Goal: Task Accomplishment & Management: Use online tool/utility

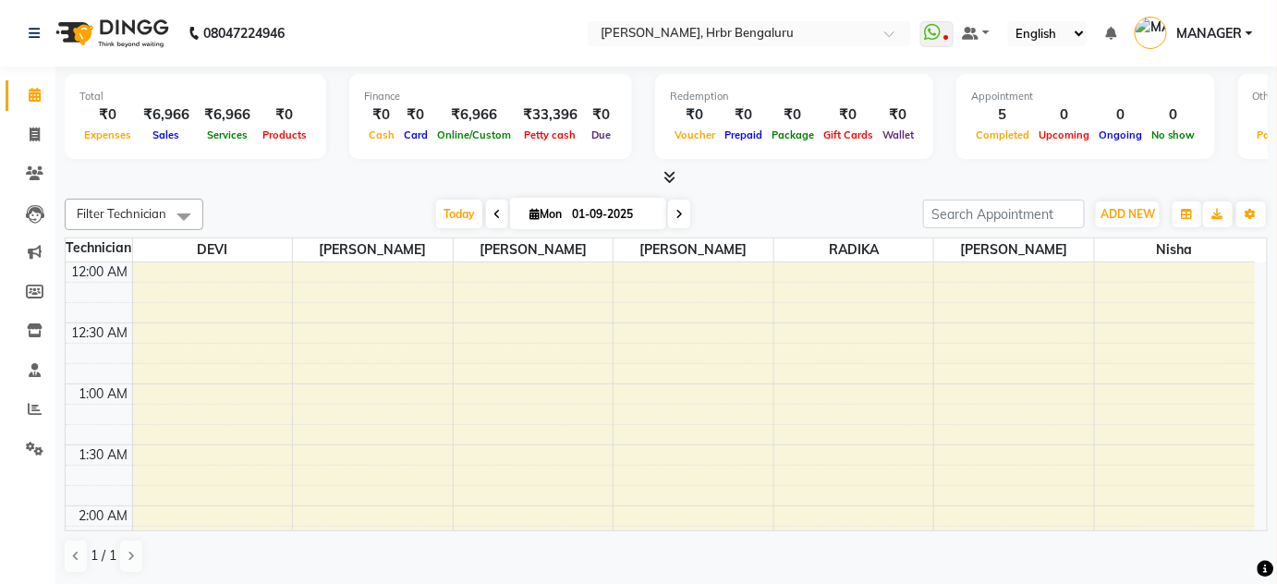
scroll to position [724, 0]
click at [37, 165] on span at bounding box center [34, 174] width 32 height 21
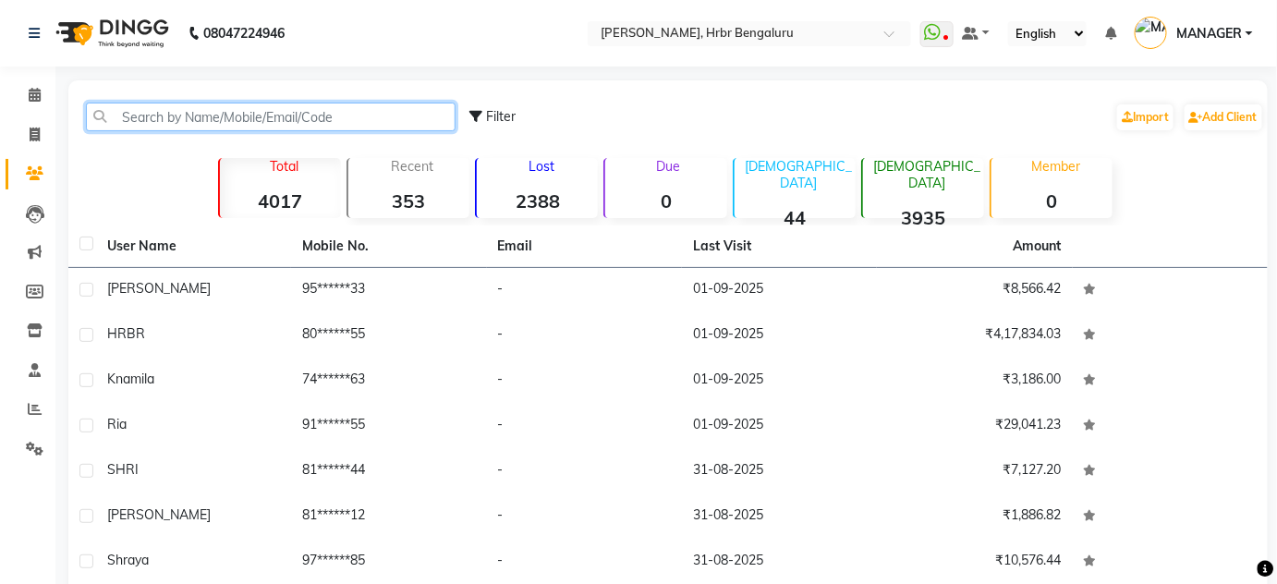
click at [142, 116] on input "text" at bounding box center [271, 117] width 370 height 29
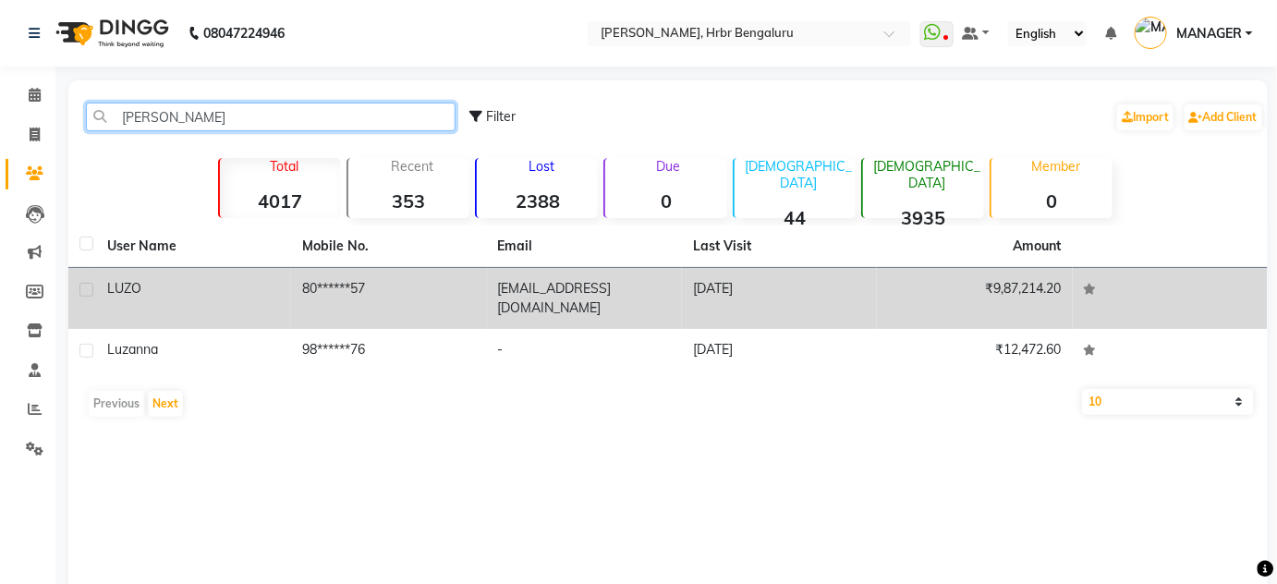
type input "[PERSON_NAME]"
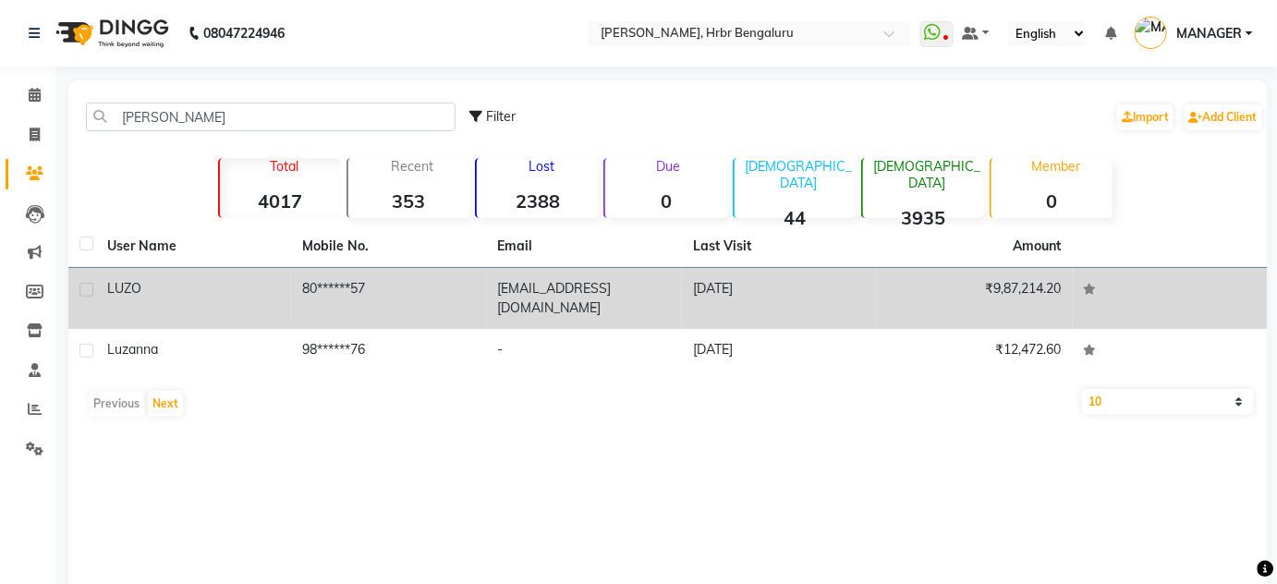
click at [466, 280] on td "80******57" at bounding box center [388, 298] width 195 height 61
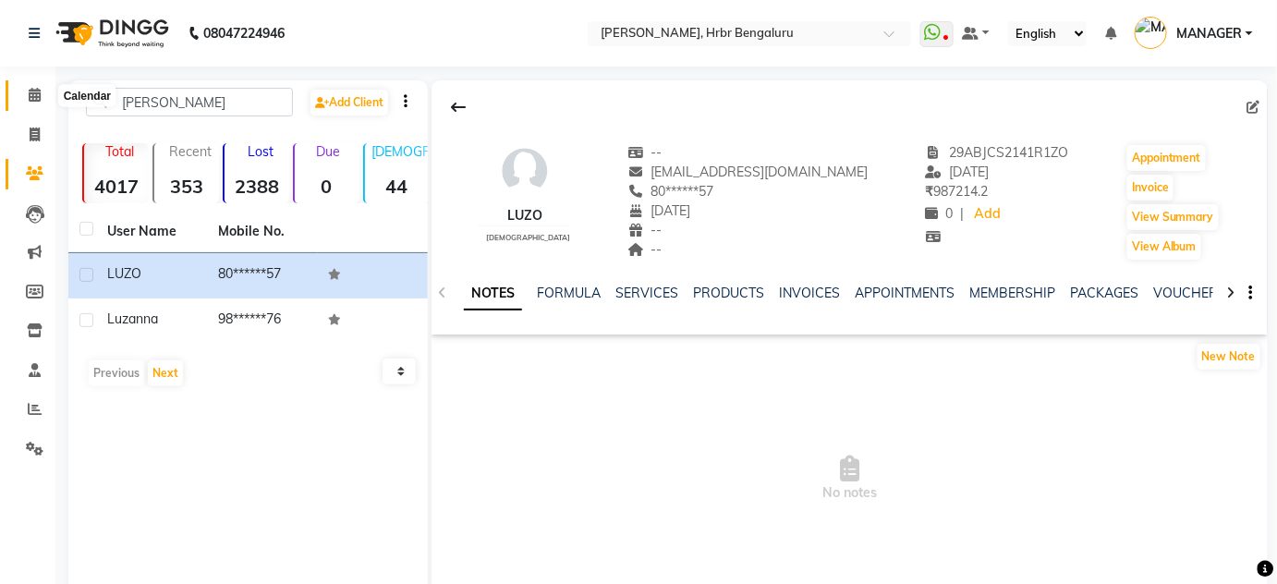
click at [35, 92] on icon at bounding box center [35, 95] width 12 height 14
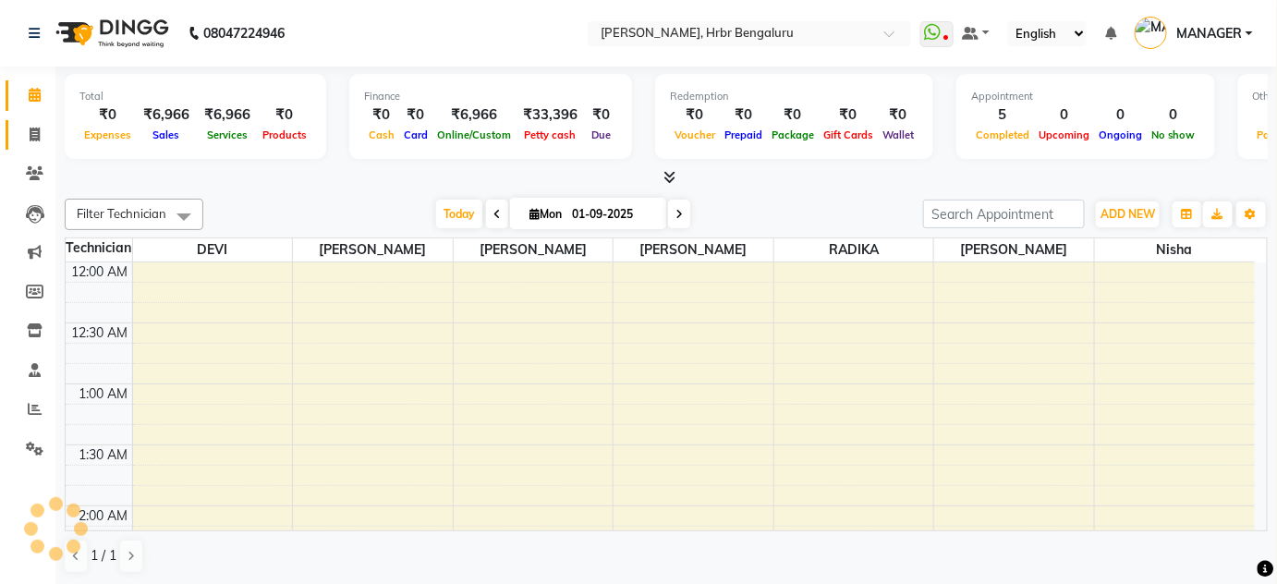
scroll to position [724, 0]
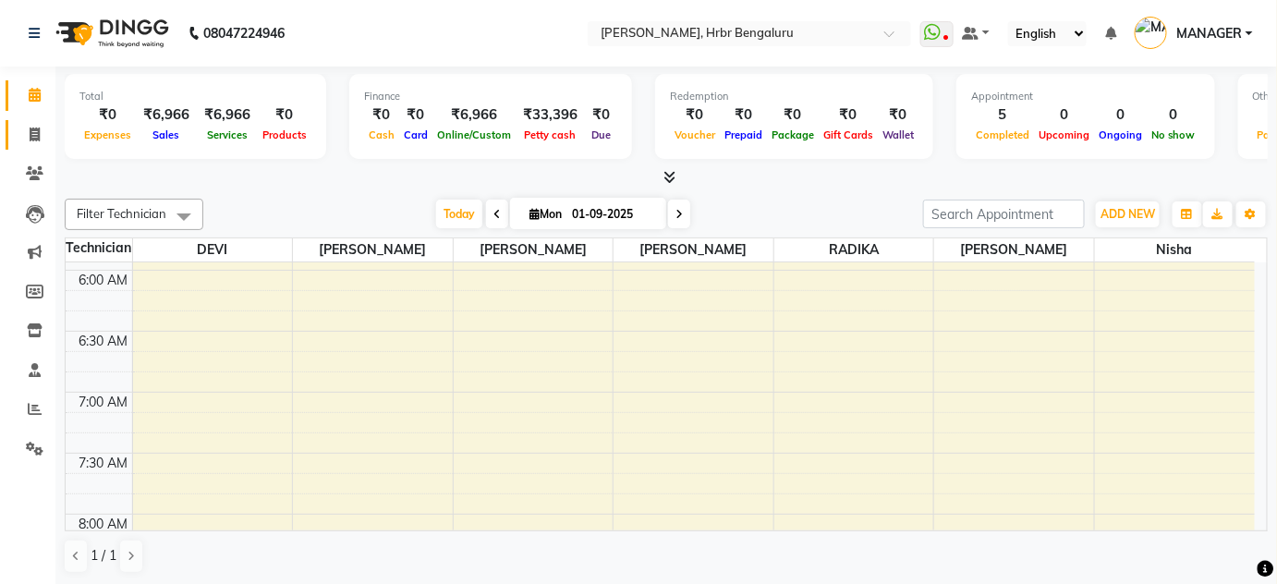
click at [37, 123] on link "Invoice" at bounding box center [28, 135] width 44 height 31
select select "service"
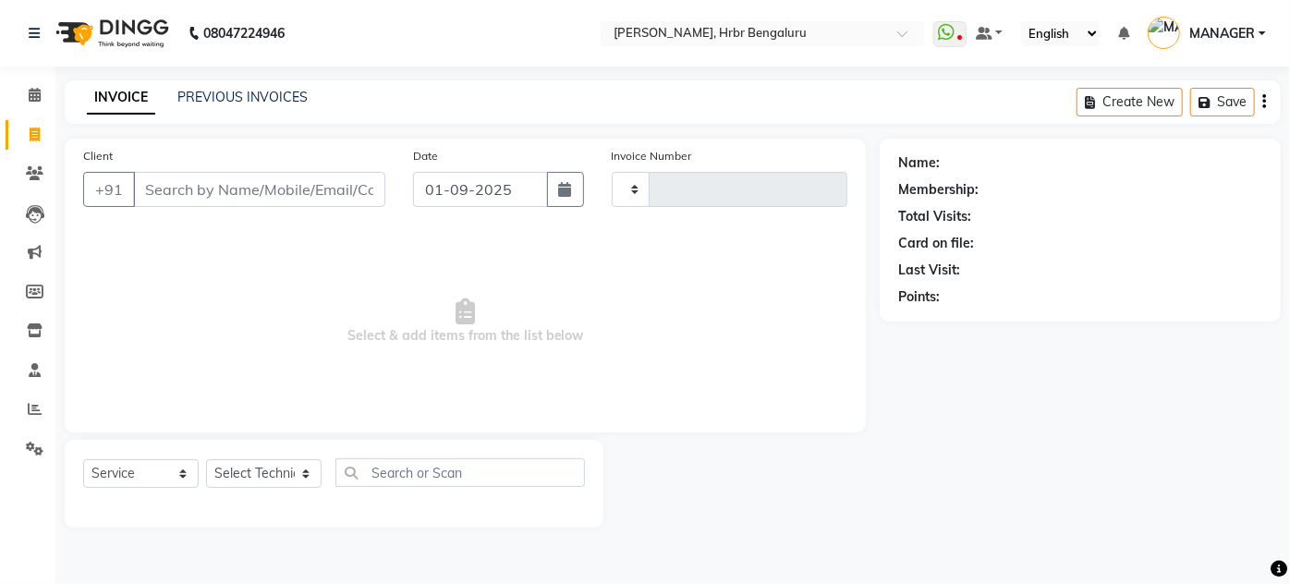
type input "1038"
select select "3771"
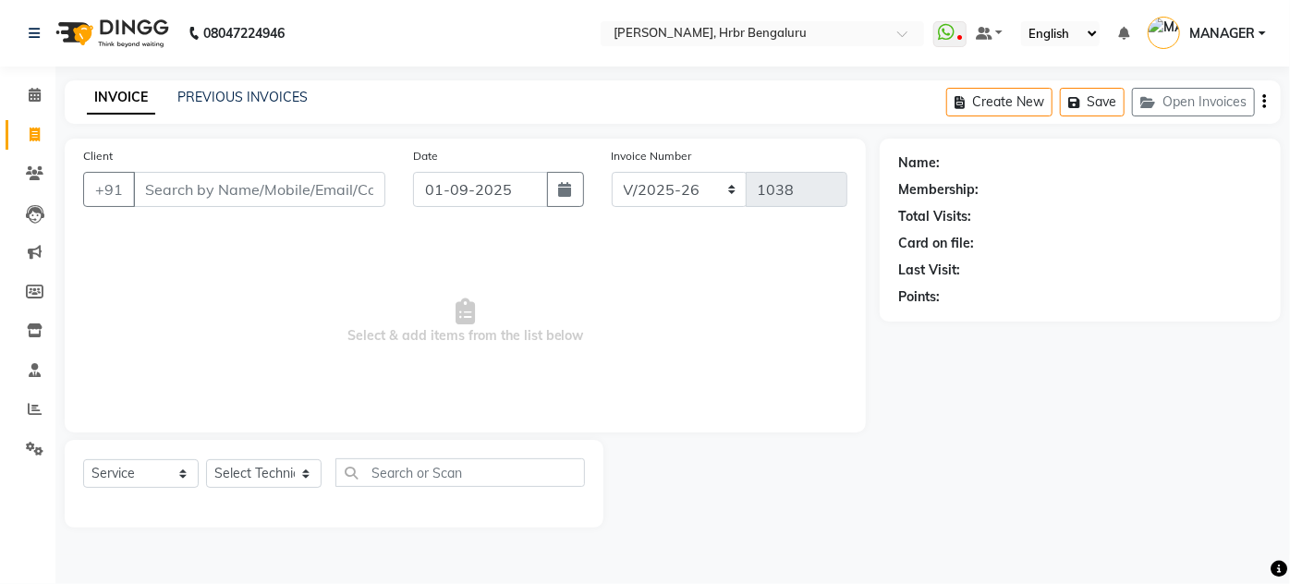
click at [173, 174] on input "Client" at bounding box center [259, 189] width 252 height 35
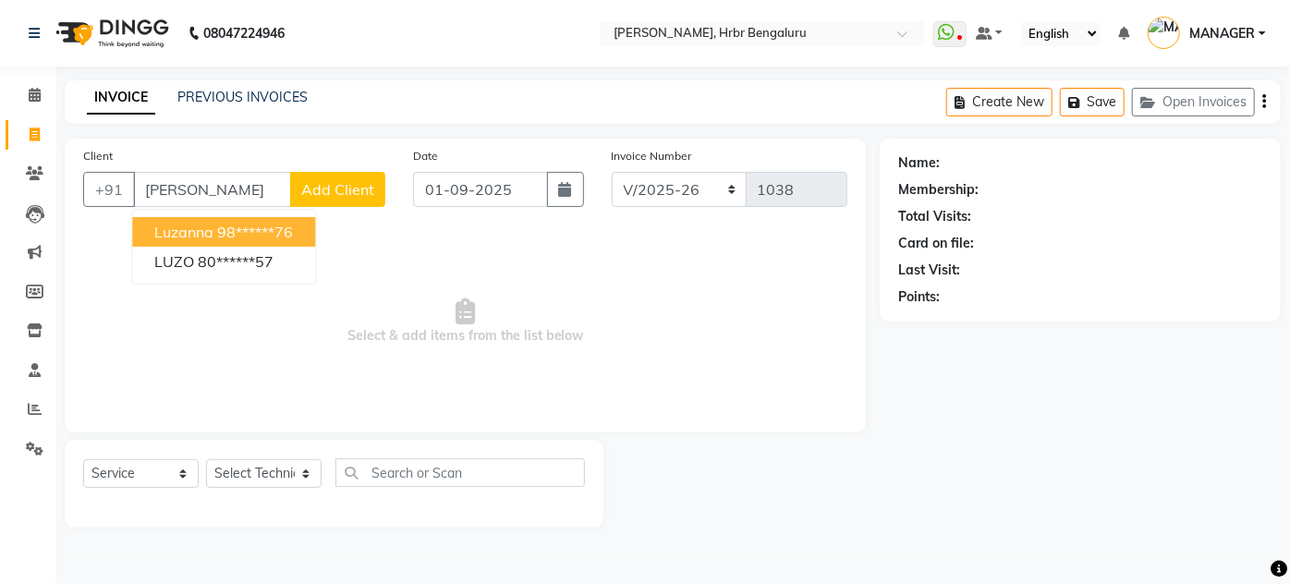
click at [192, 225] on span "Luzanna" at bounding box center [183, 232] width 59 height 18
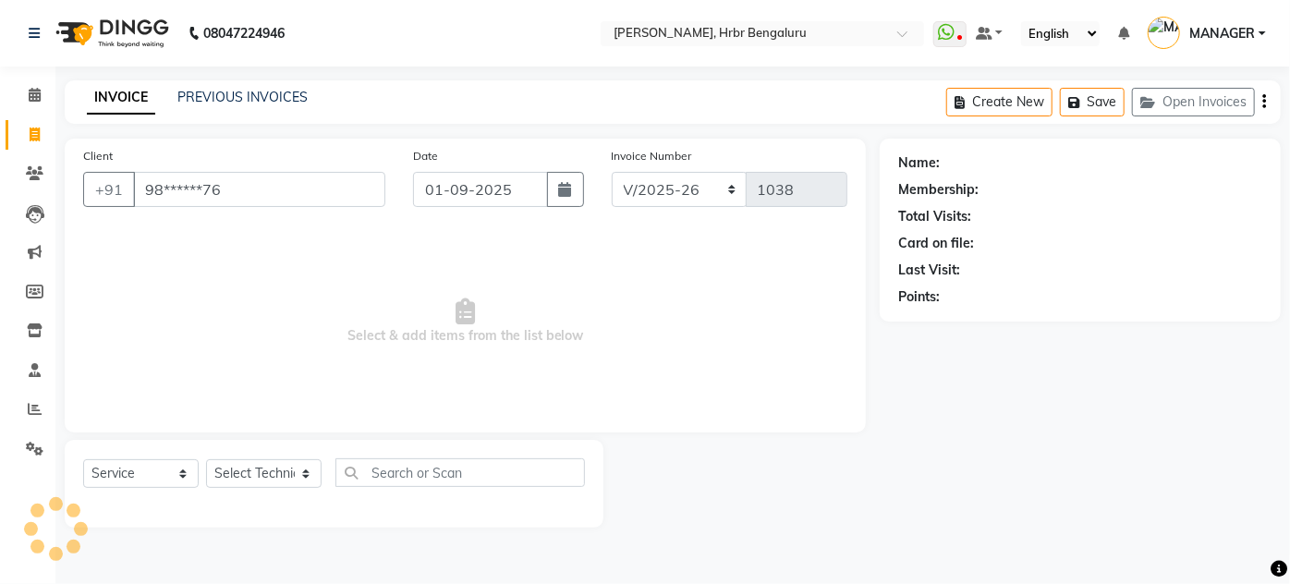
type input "98******76"
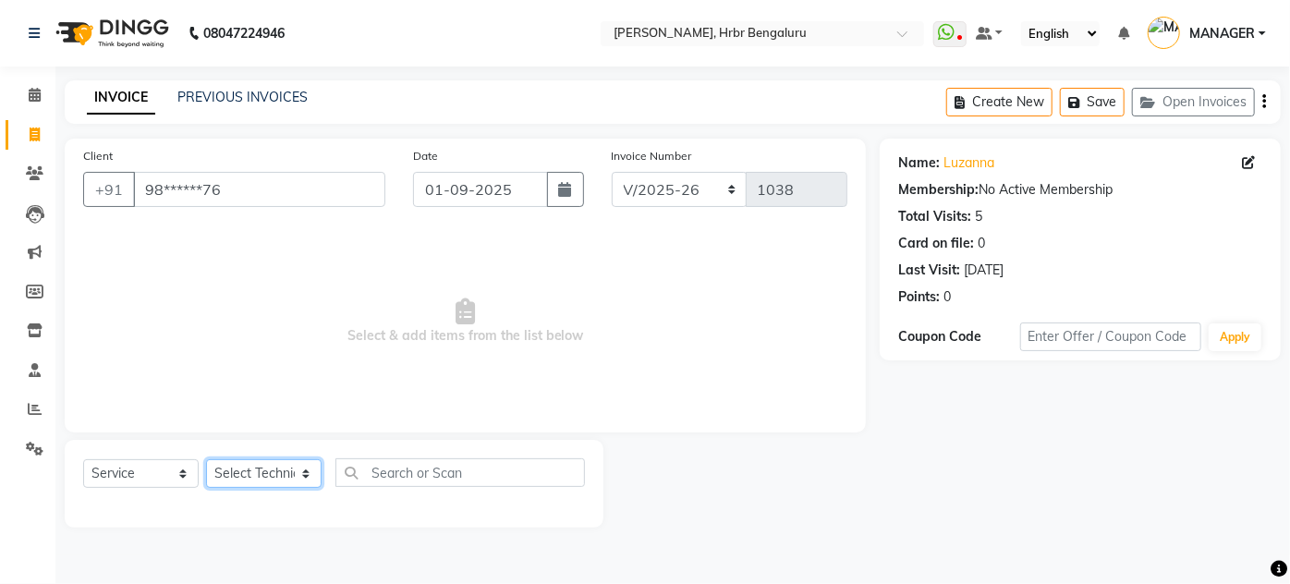
click at [274, 467] on select "Select Technician [PERSON_NAME] [PERSON_NAME] MANAGER [PERSON_NAME]" at bounding box center [264, 473] width 116 height 29
select select "82748"
click at [206, 459] on select "Select Technician [PERSON_NAME] [PERSON_NAME] MANAGER [PERSON_NAME]" at bounding box center [264, 473] width 116 height 29
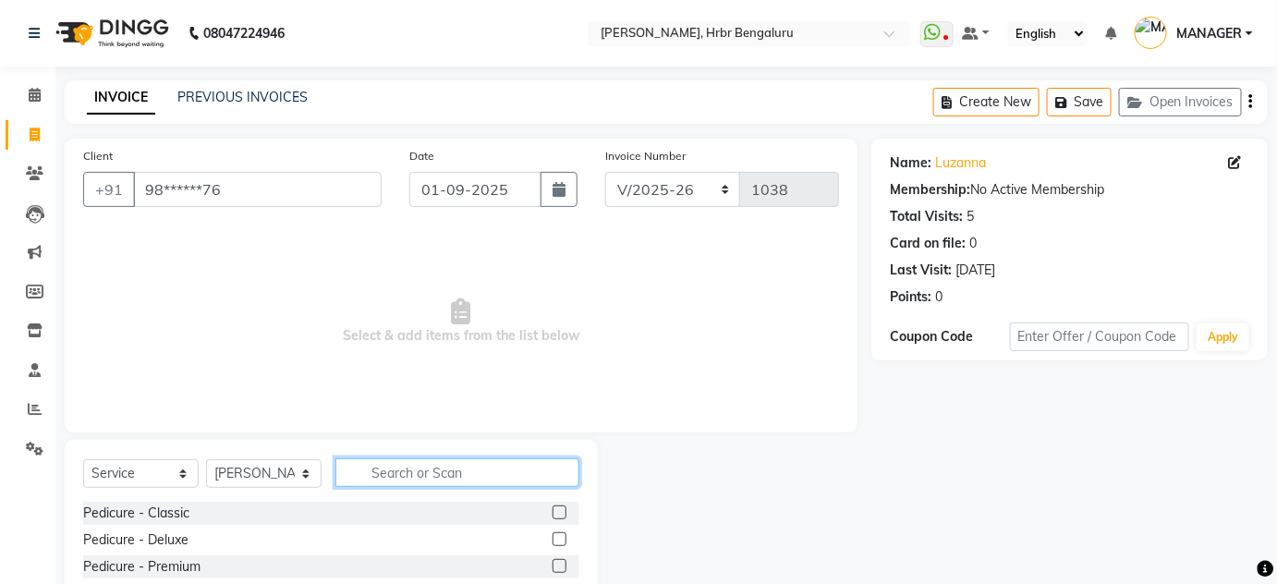
click at [392, 475] on input "text" at bounding box center [458, 472] width 244 height 29
type input "acr"
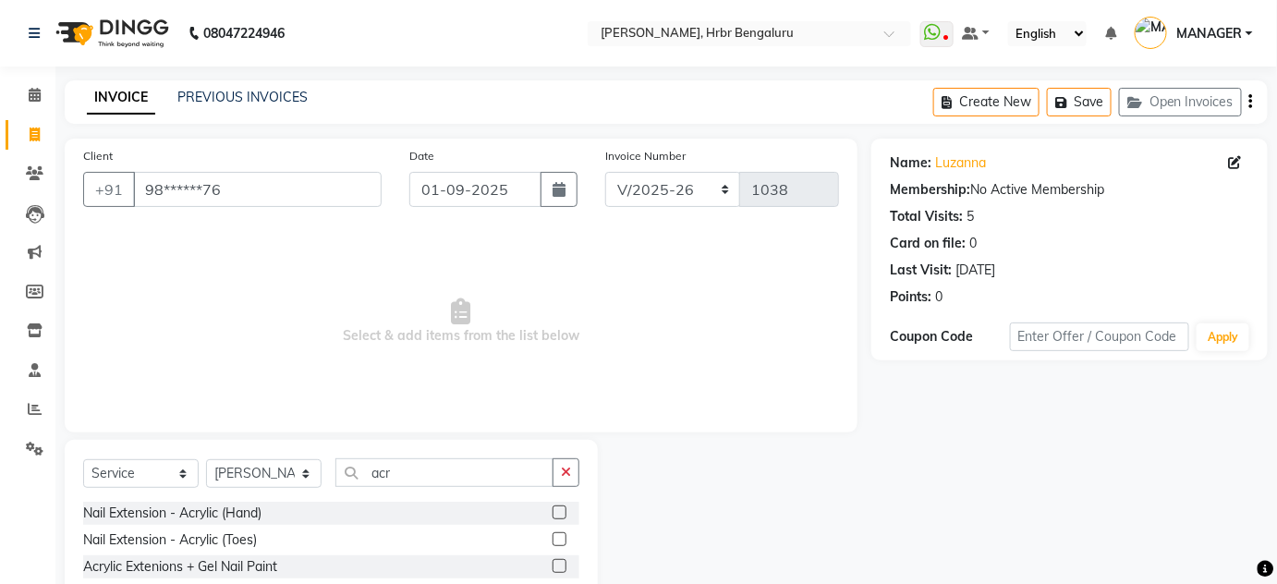
click at [556, 512] on label at bounding box center [560, 513] width 14 height 14
click at [556, 512] on input "checkbox" at bounding box center [559, 513] width 12 height 12
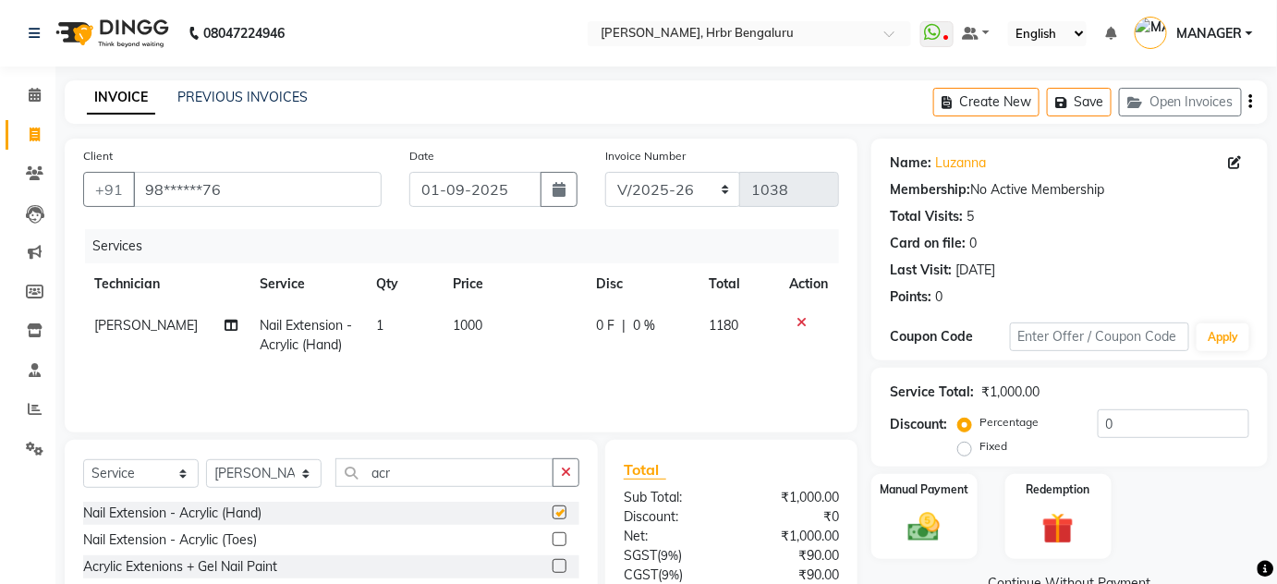
checkbox input "false"
click at [500, 478] on input "acr" at bounding box center [445, 472] width 218 height 29
type input "a"
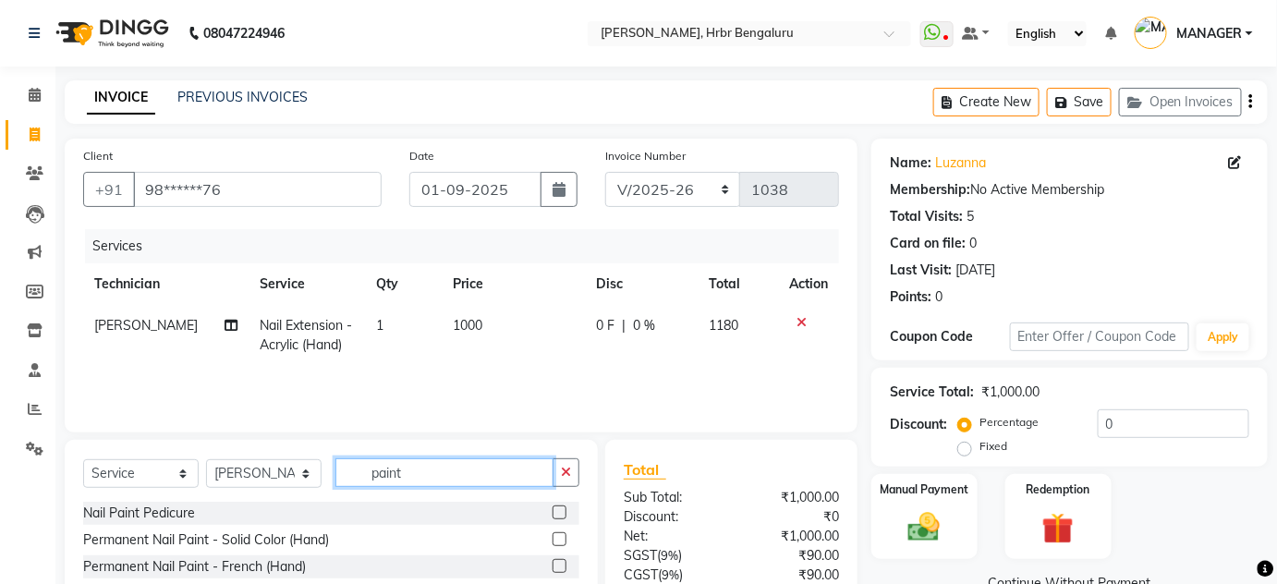
type input "paint"
click at [553, 542] on label at bounding box center [560, 539] width 14 height 14
click at [553, 542] on input "checkbox" at bounding box center [559, 540] width 12 height 12
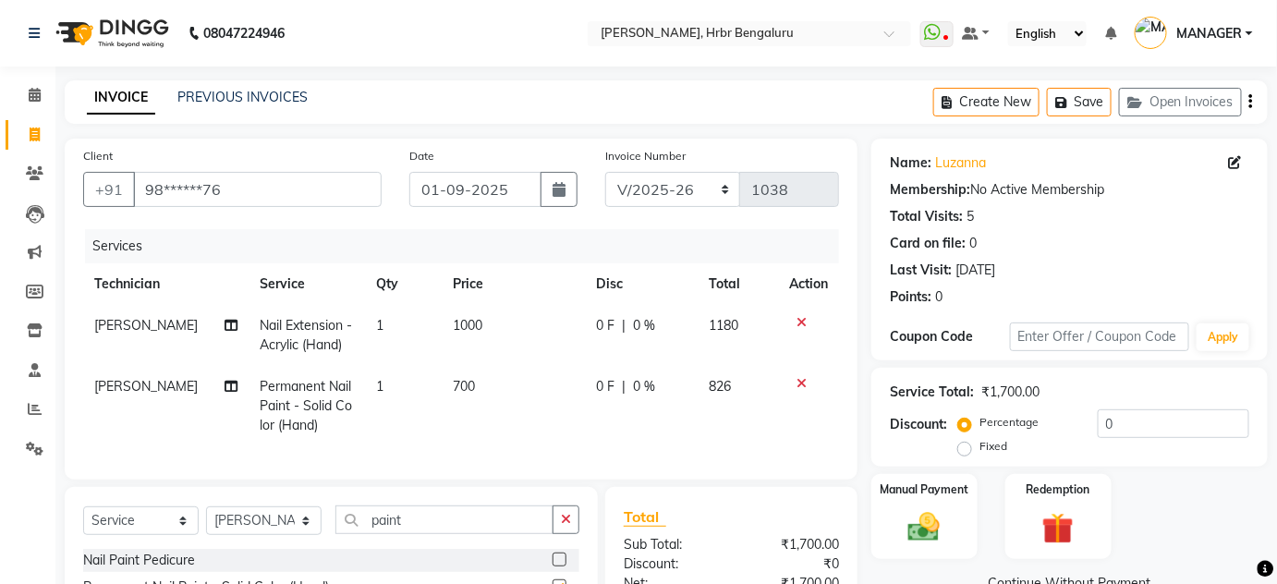
checkbox input "false"
click at [1032, 527] on img at bounding box center [1059, 529] width 54 height 42
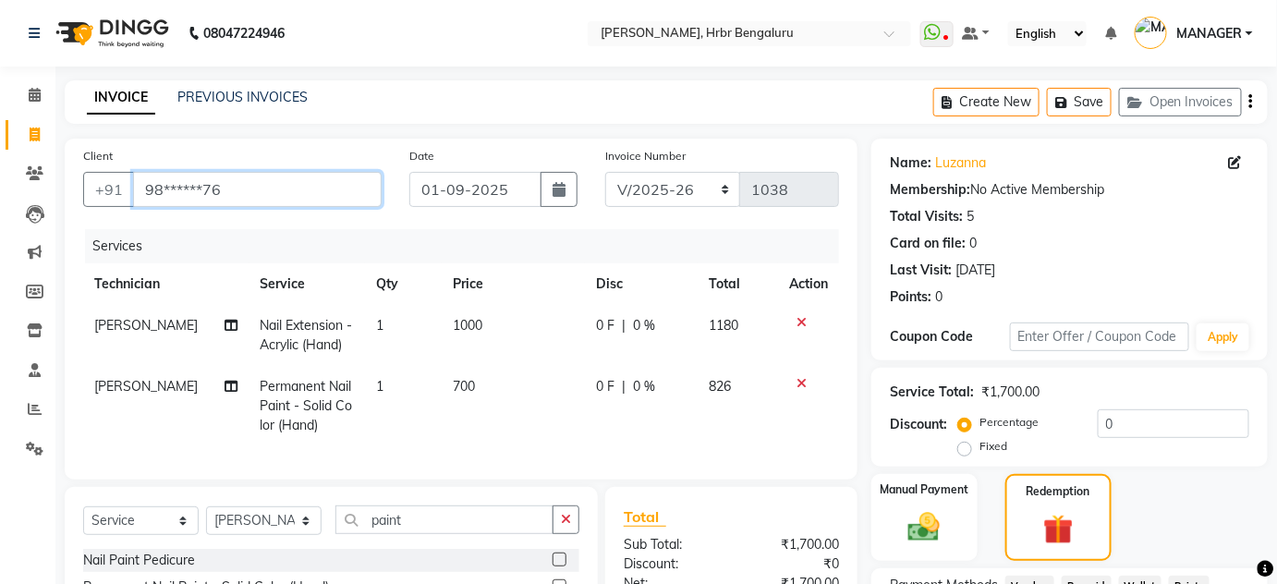
click at [265, 192] on input "98******76" at bounding box center [257, 189] width 249 height 35
type input "9"
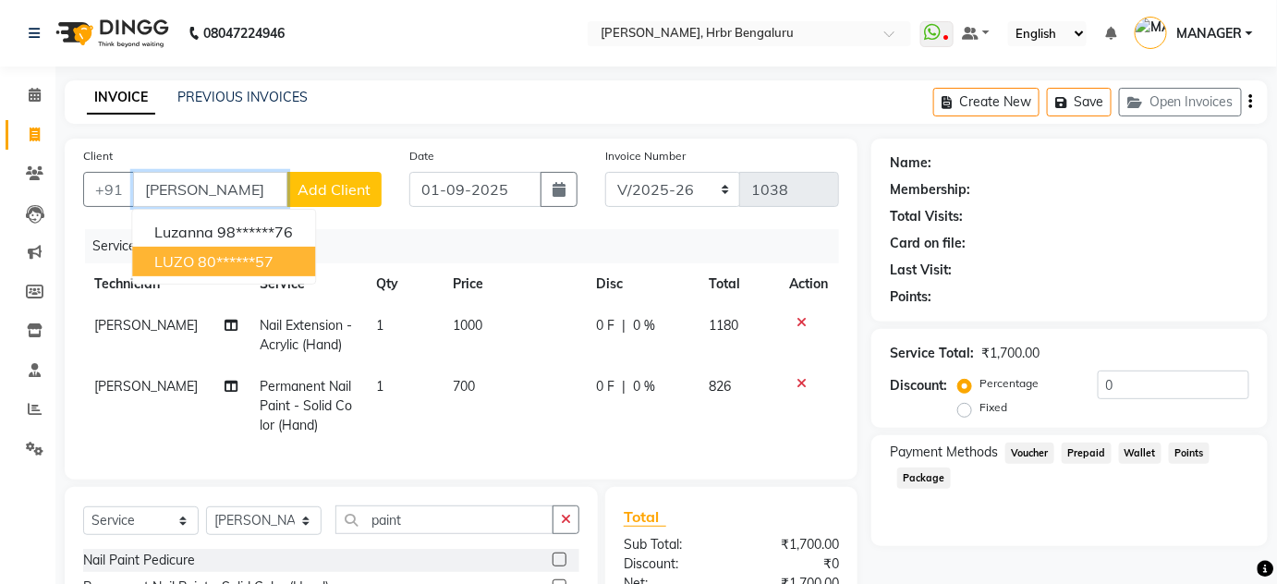
click at [255, 253] on ngb-highlight "80******57" at bounding box center [236, 261] width 76 height 18
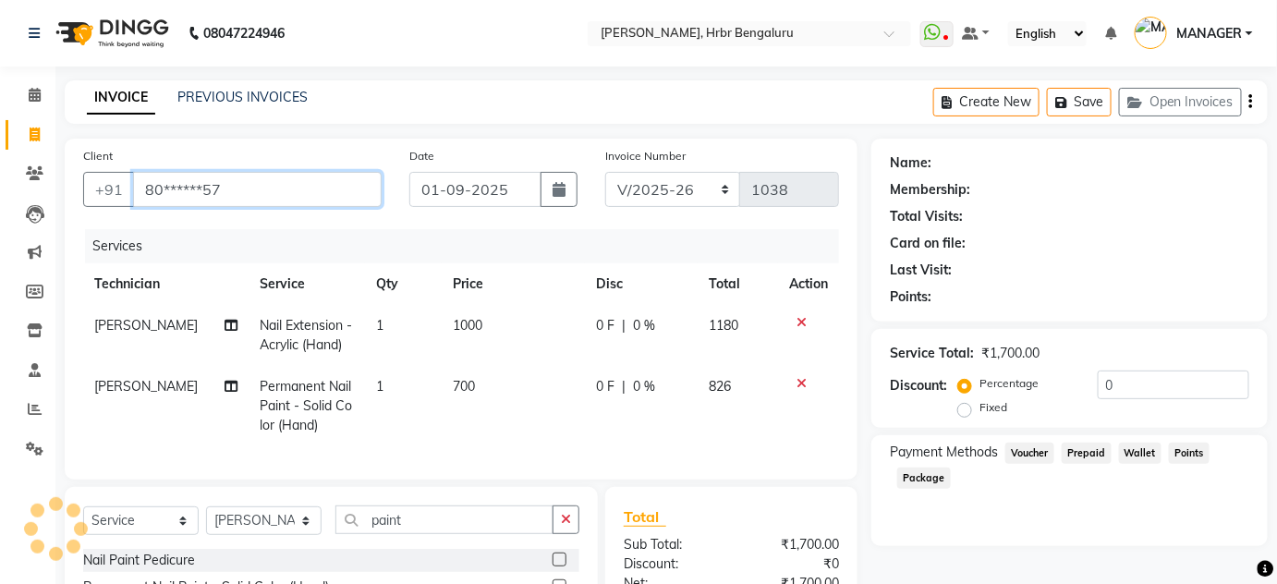
type input "80******57"
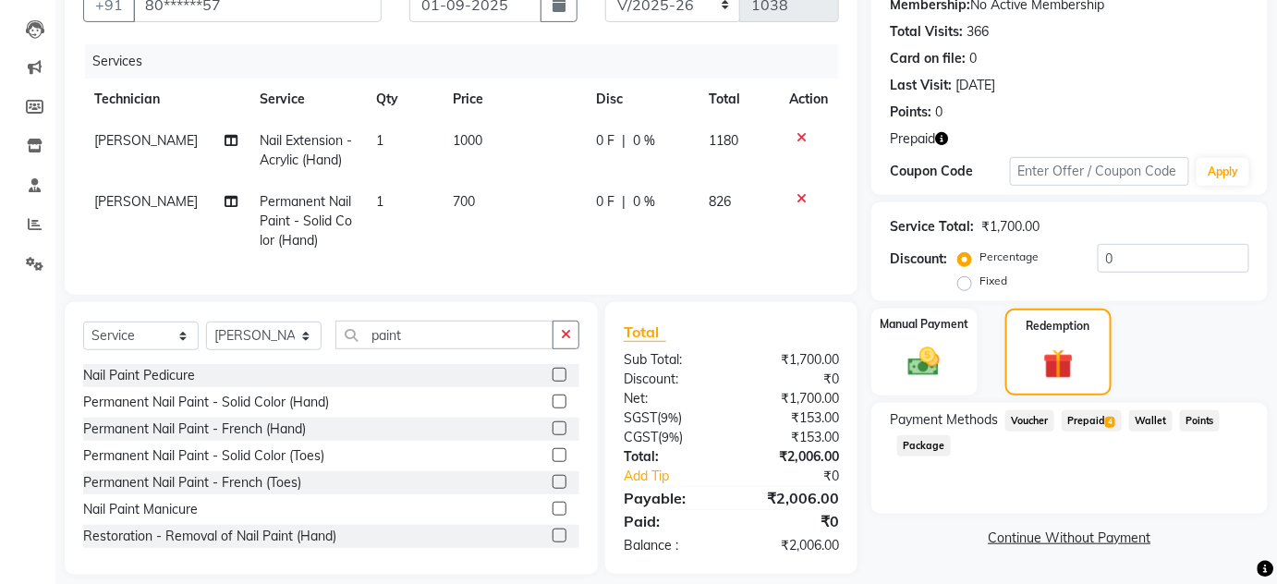
scroll to position [215, 0]
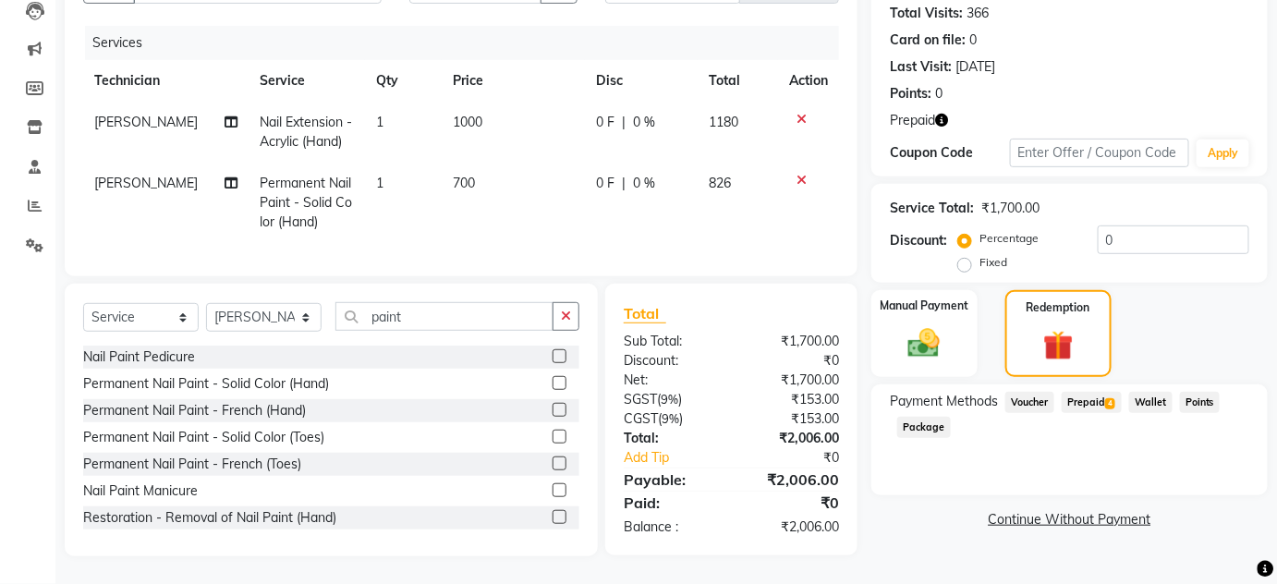
click at [1085, 392] on span "Prepaid 4" at bounding box center [1092, 402] width 60 height 21
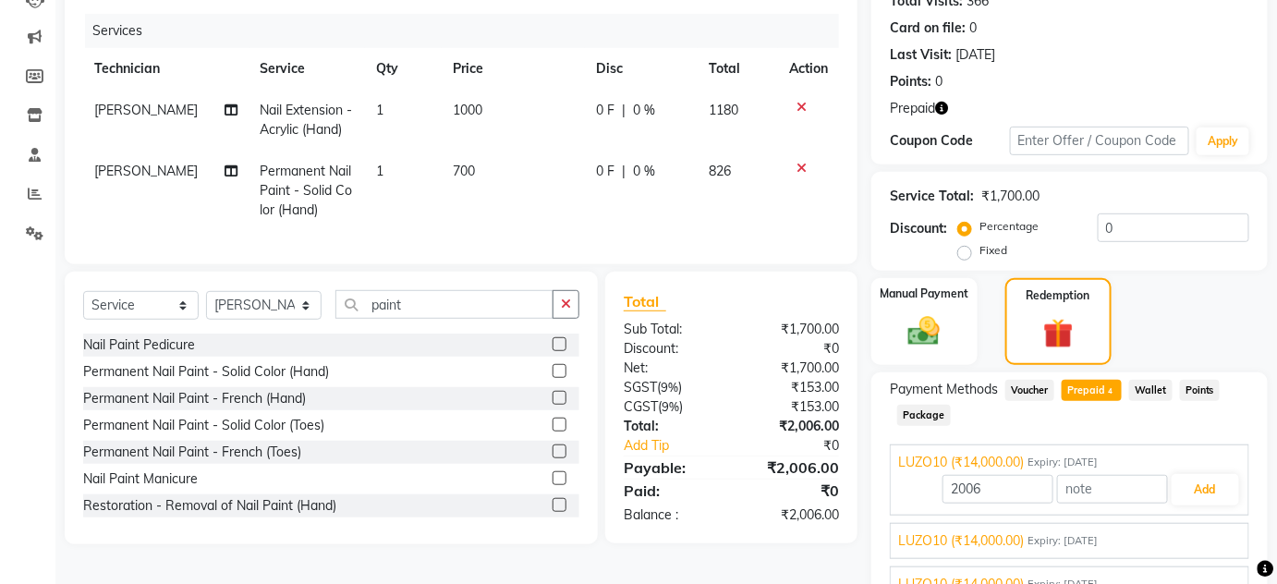
scroll to position [348, 0]
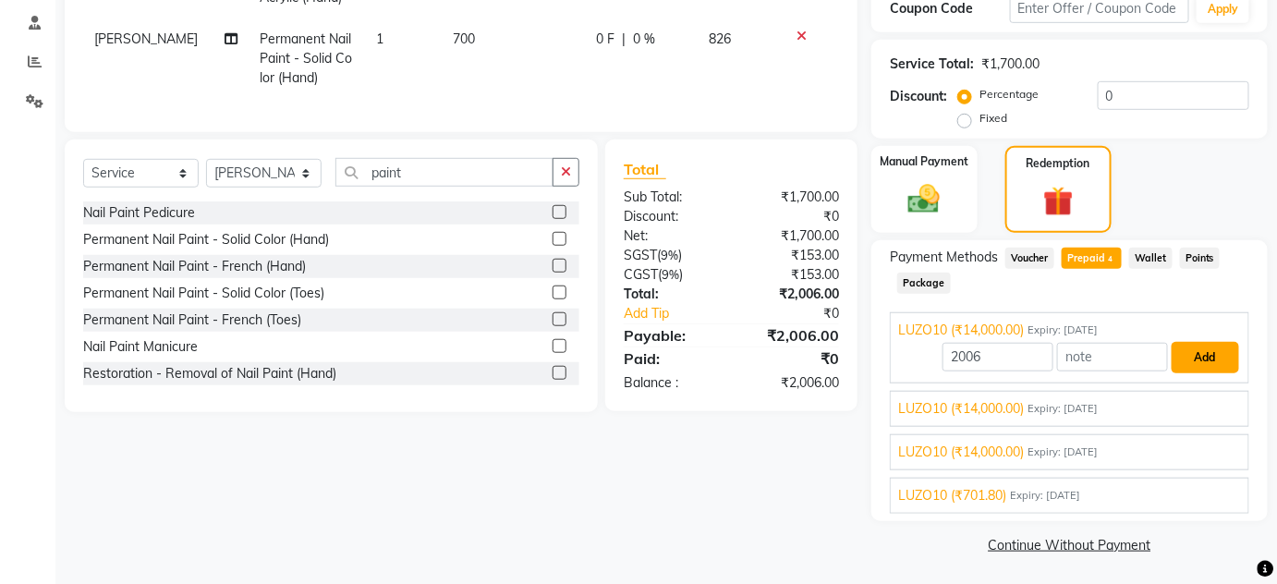
click at [1202, 357] on button "Add" at bounding box center [1205, 357] width 67 height 31
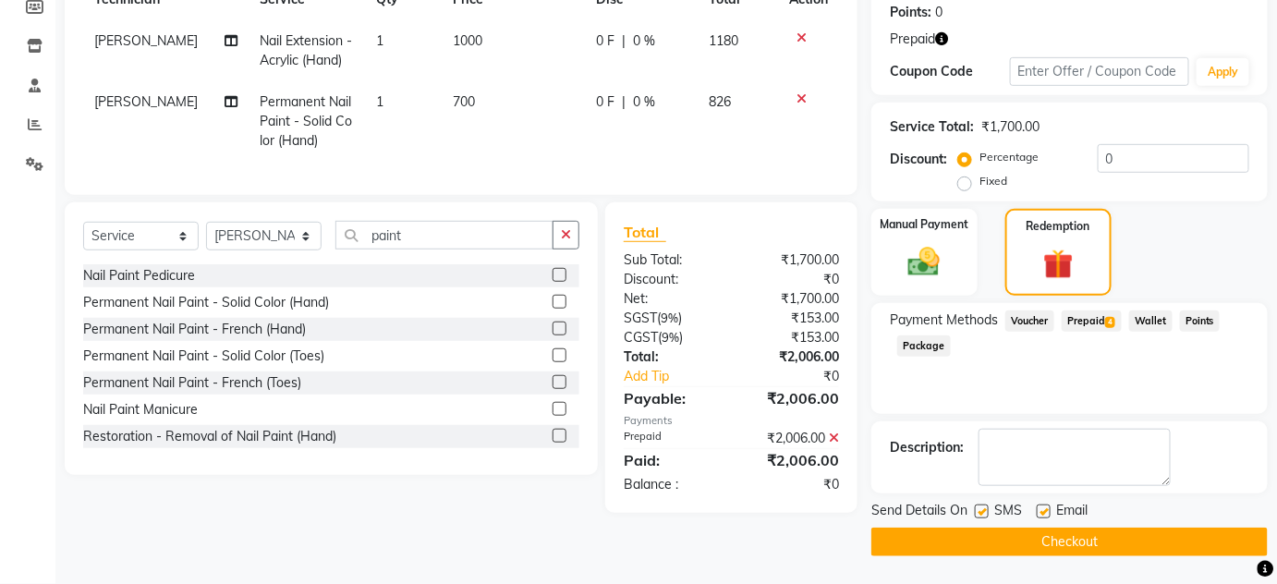
scroll to position [283, 0]
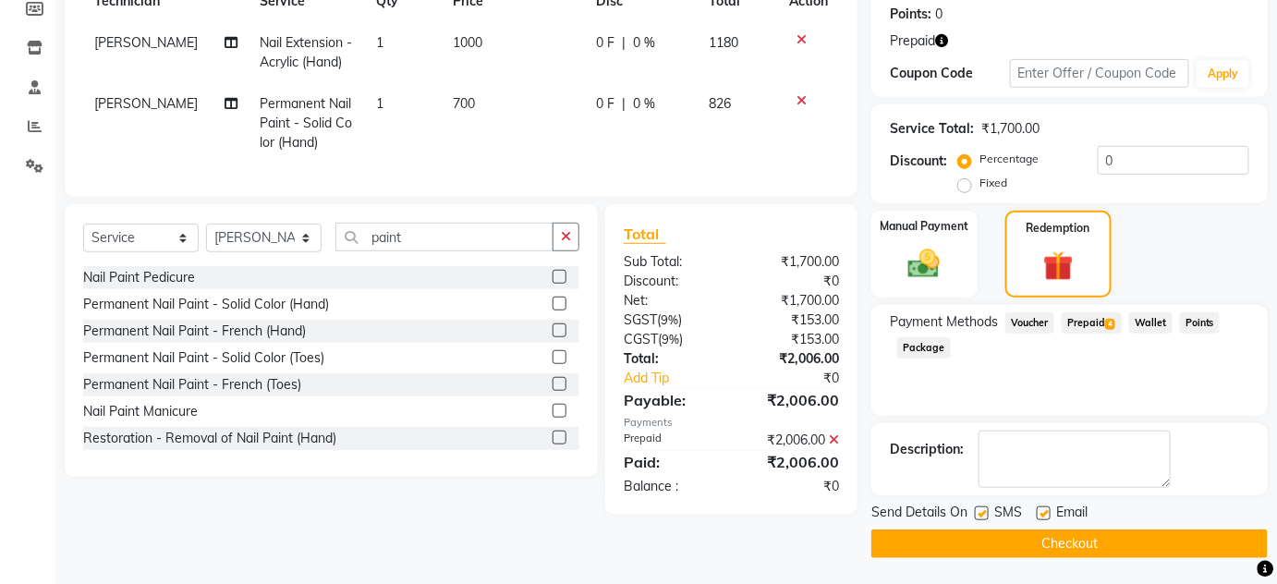
click at [1026, 542] on button "Checkout" at bounding box center [1070, 544] width 397 height 29
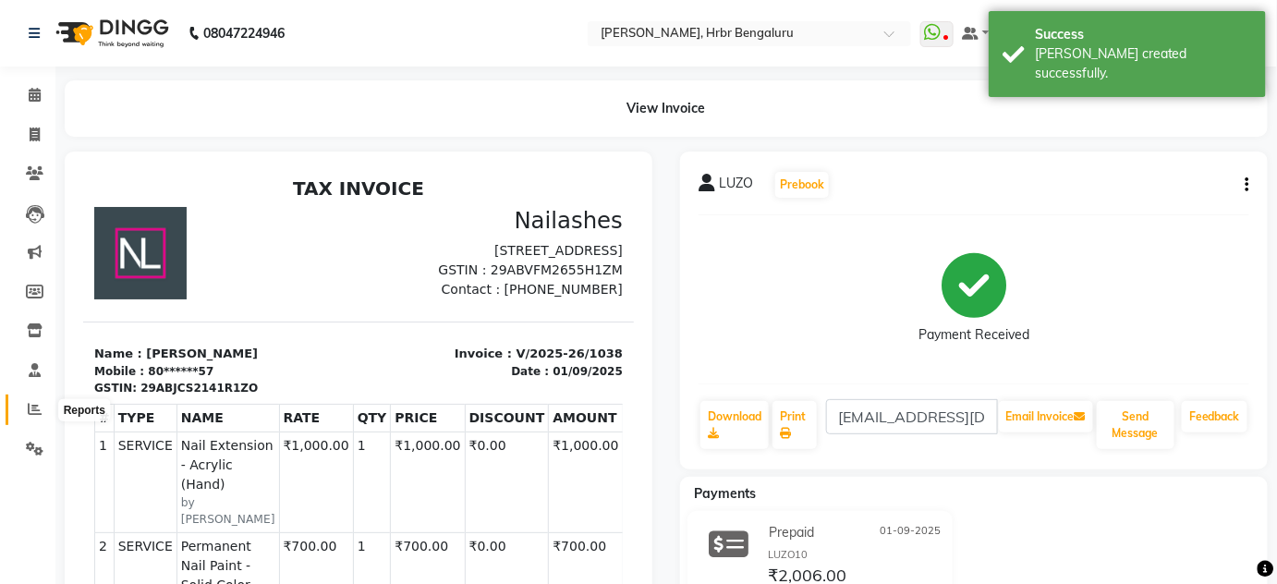
click at [31, 412] on icon at bounding box center [35, 409] width 14 height 14
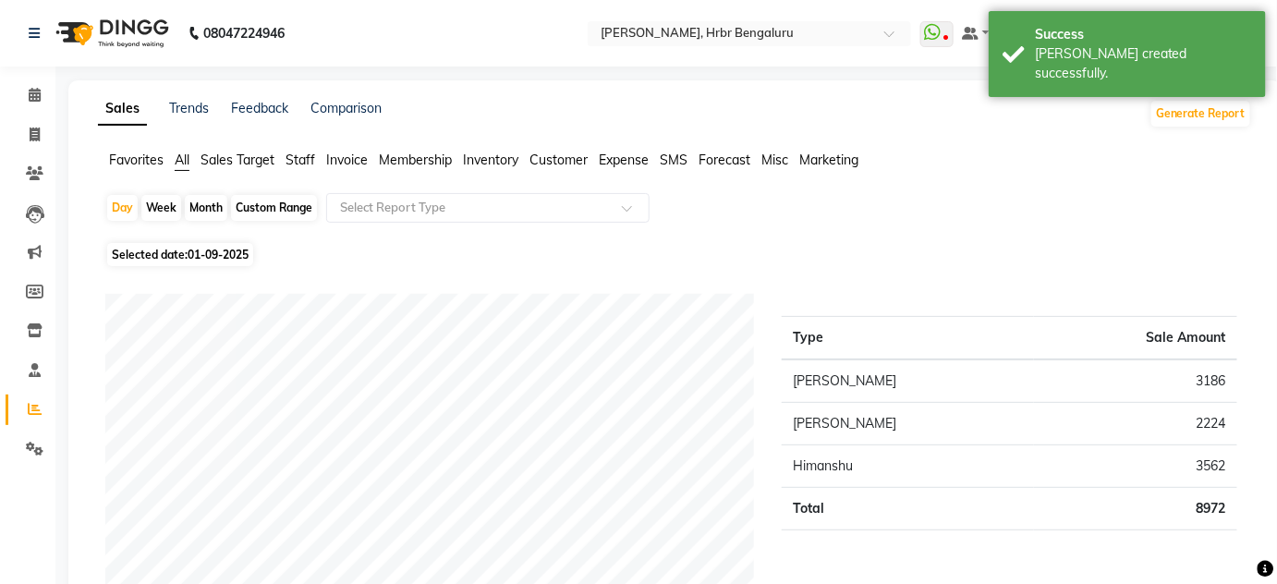
click at [298, 159] on span "Staff" at bounding box center [301, 160] width 30 height 17
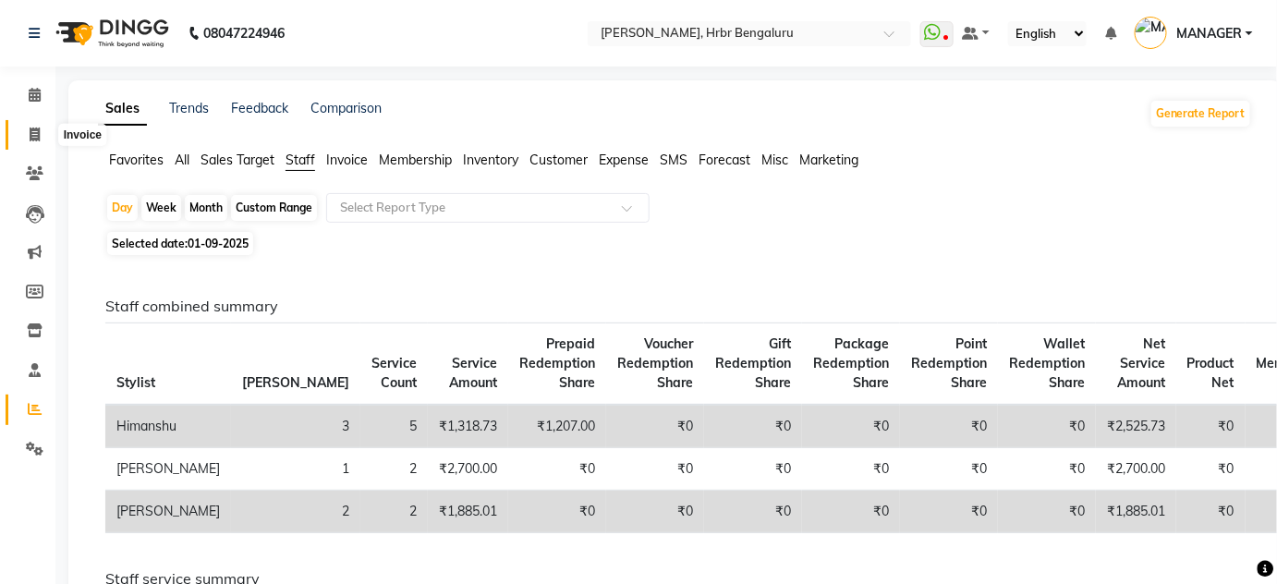
click at [31, 140] on icon at bounding box center [35, 135] width 10 height 14
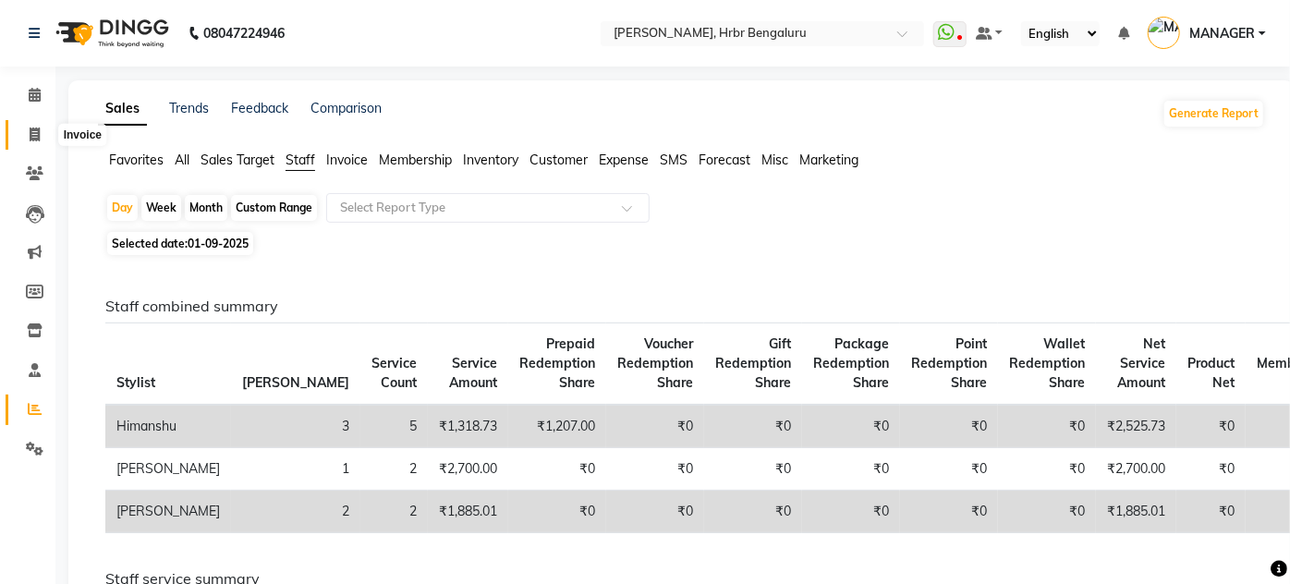
select select "3771"
select select "service"
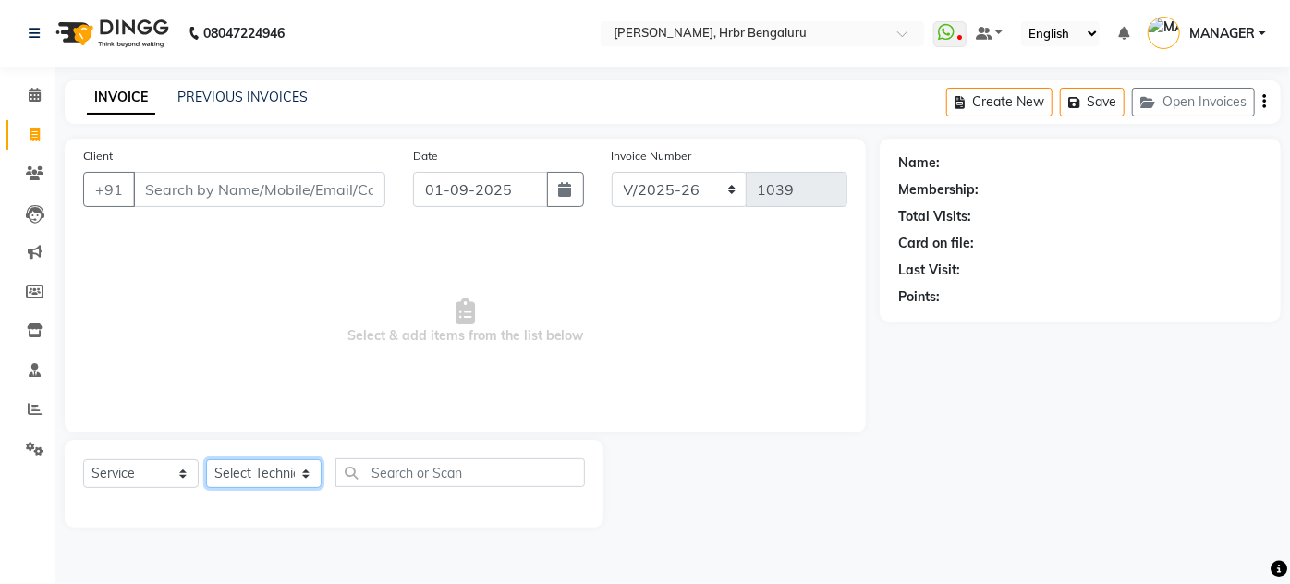
click at [281, 474] on select "Select Technician [PERSON_NAME] [PERSON_NAME] MANAGER [PERSON_NAME]" at bounding box center [264, 473] width 116 height 29
click at [251, 461] on select "Select Technician [PERSON_NAME] [PERSON_NAME] MANAGER [PERSON_NAME]" at bounding box center [264, 473] width 116 height 29
click at [261, 480] on select "Select Technician [PERSON_NAME] [PERSON_NAME] MANAGER [PERSON_NAME]" at bounding box center [264, 473] width 116 height 29
select select "84501"
click at [206, 459] on select "Select Technician [PERSON_NAME] [PERSON_NAME] MANAGER [PERSON_NAME]" at bounding box center [264, 473] width 116 height 29
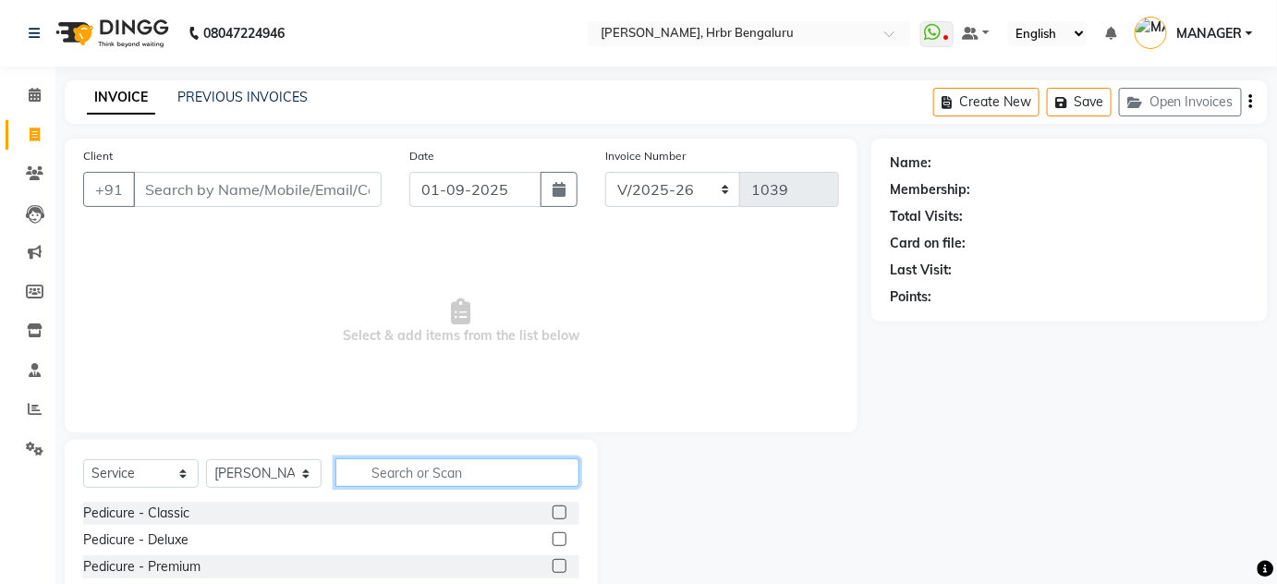
click at [408, 470] on input "text" at bounding box center [458, 472] width 244 height 29
type input "ref"
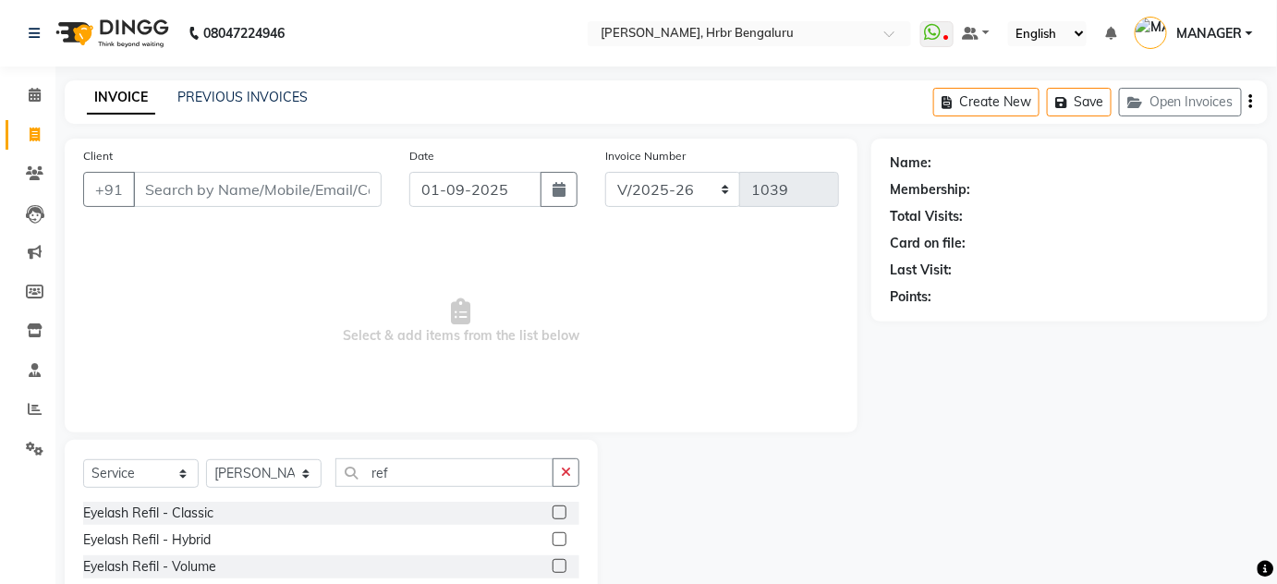
click at [553, 509] on label at bounding box center [560, 513] width 14 height 14
click at [553, 509] on input "checkbox" at bounding box center [559, 513] width 12 height 12
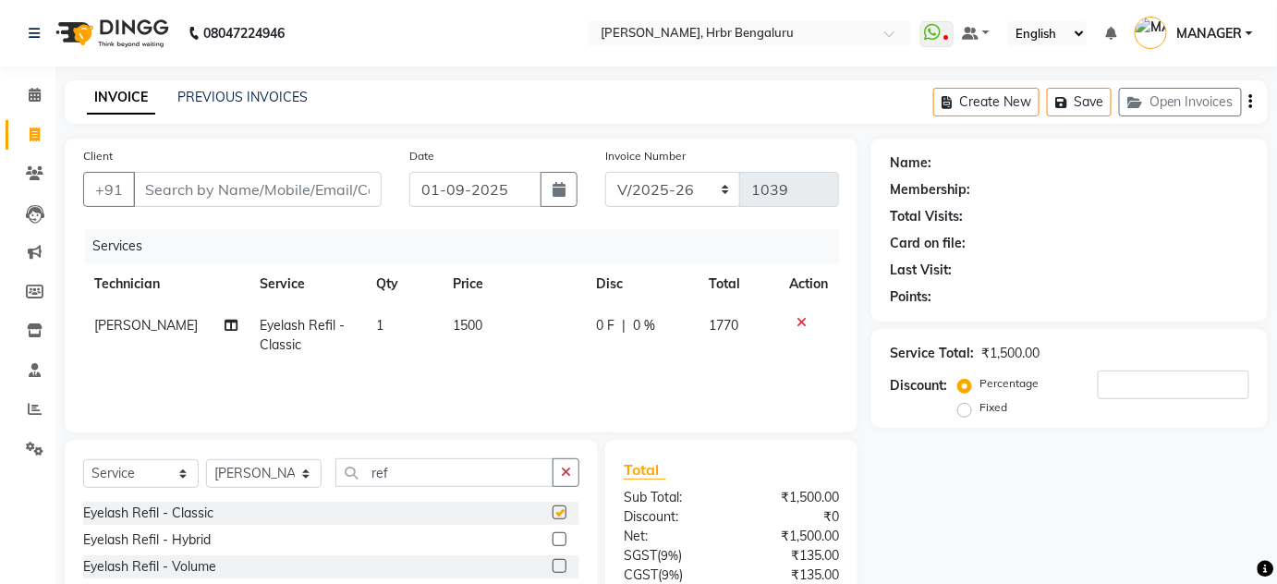
checkbox input "false"
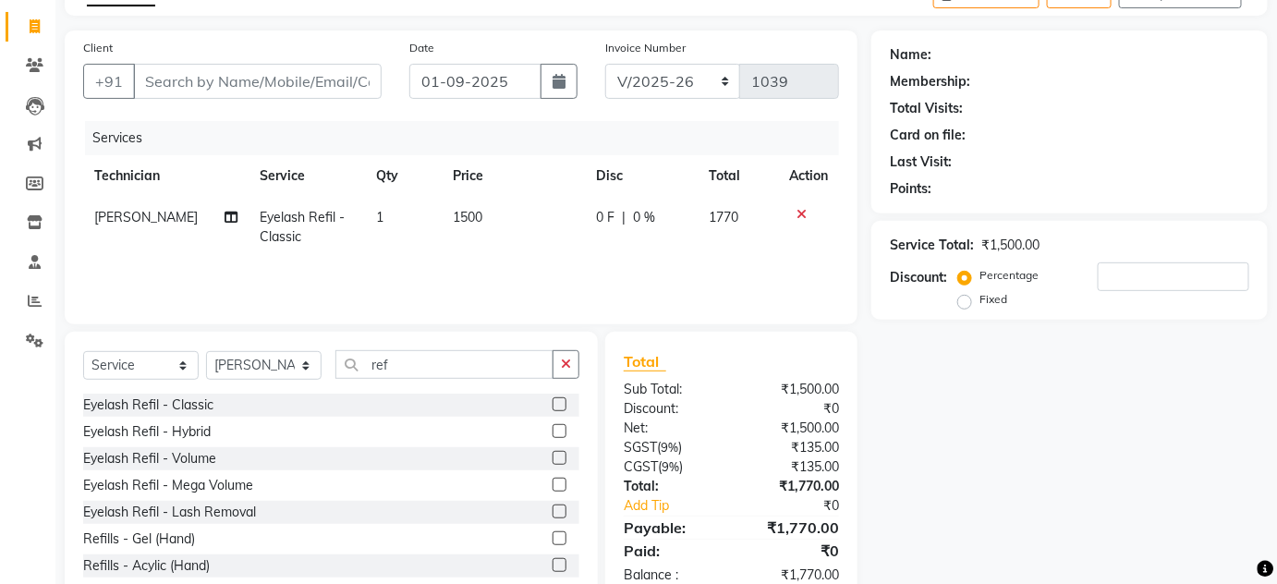
scroll to position [155, 0]
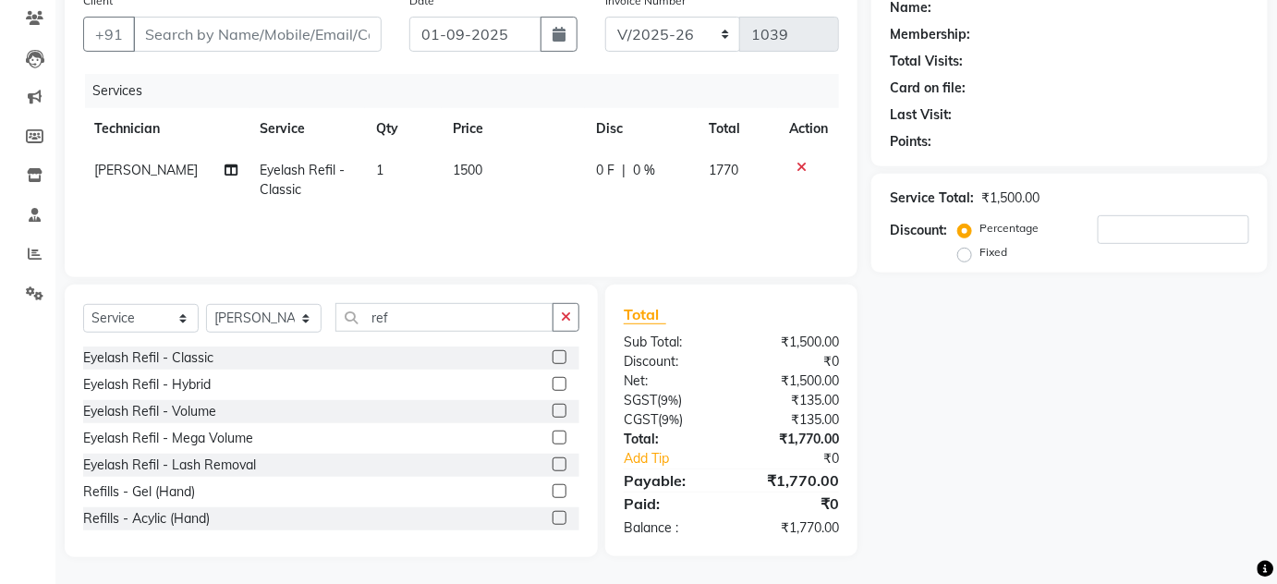
click at [473, 166] on span "1500" at bounding box center [468, 170] width 30 height 17
select select "84501"
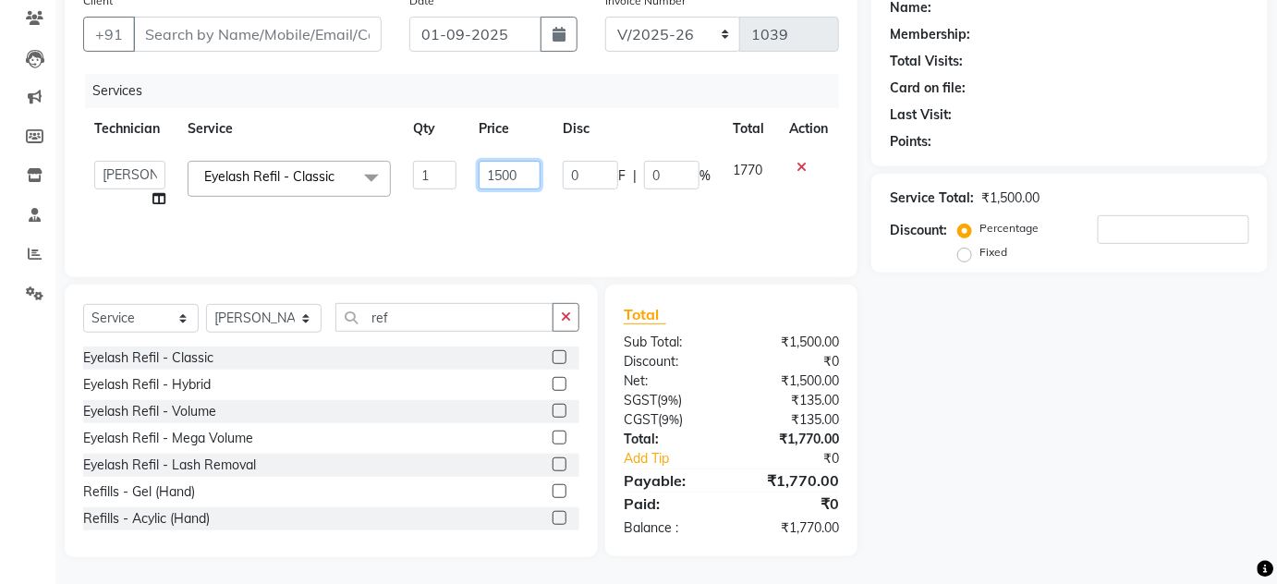
click at [523, 178] on input "1500" at bounding box center [510, 175] width 62 height 29
type input "1480"
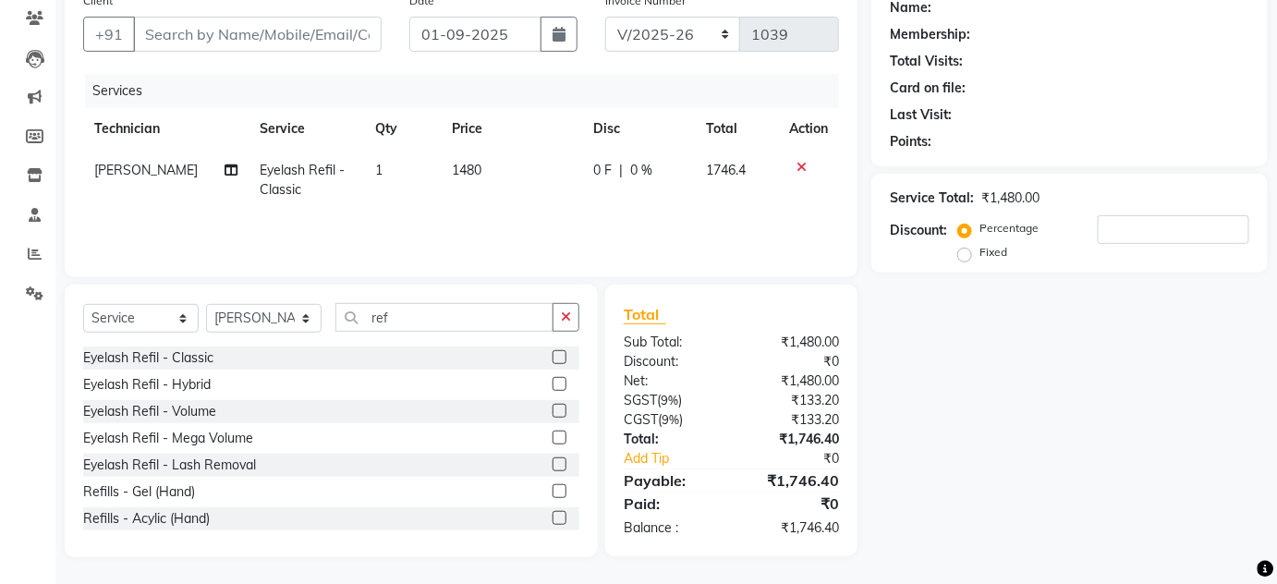
click at [914, 364] on div "Name: Membership: Total Visits: Card on file: Last Visit: Points: Service Total…" at bounding box center [1077, 270] width 410 height 574
click at [481, 167] on td "1480" at bounding box center [511, 180] width 141 height 61
select select "84501"
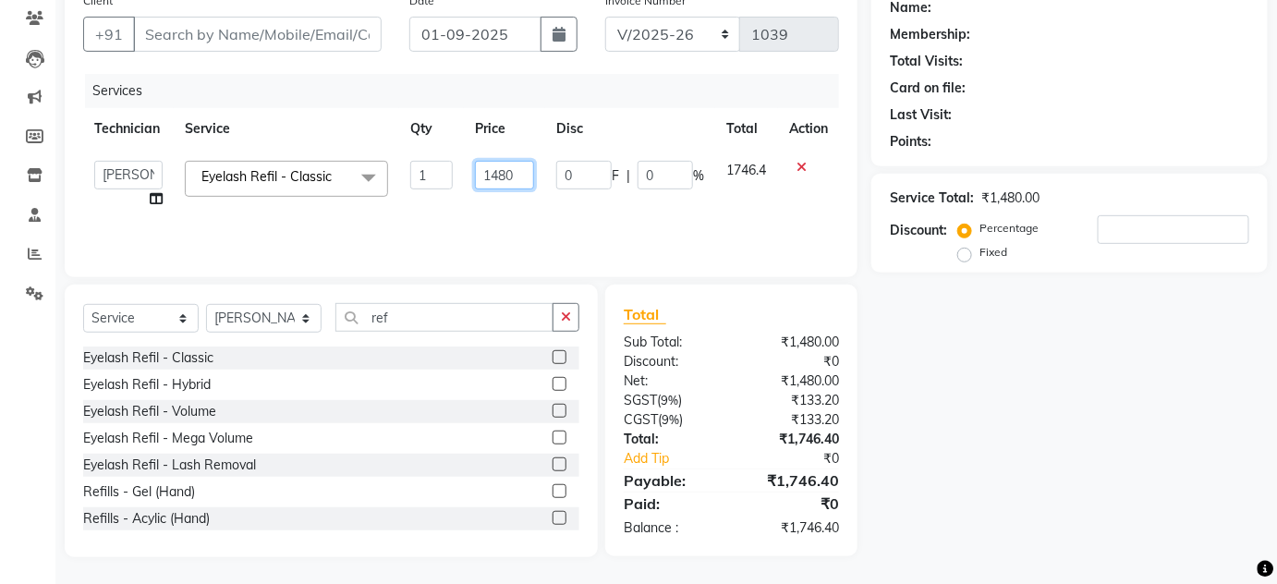
click at [518, 172] on input "1480" at bounding box center [504, 175] width 59 height 29
type input "1450"
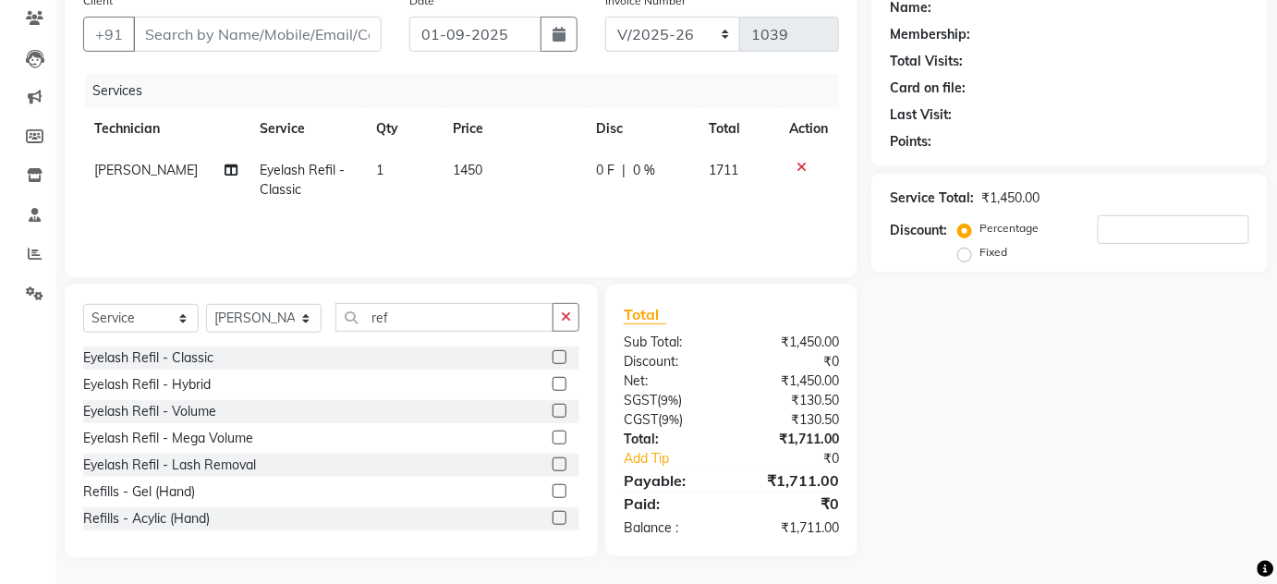
click at [932, 349] on div "Name: Membership: Total Visits: Card on file: Last Visit: Points: Service Total…" at bounding box center [1077, 270] width 410 height 574
click at [473, 166] on span "1450" at bounding box center [468, 170] width 30 height 17
select select "84501"
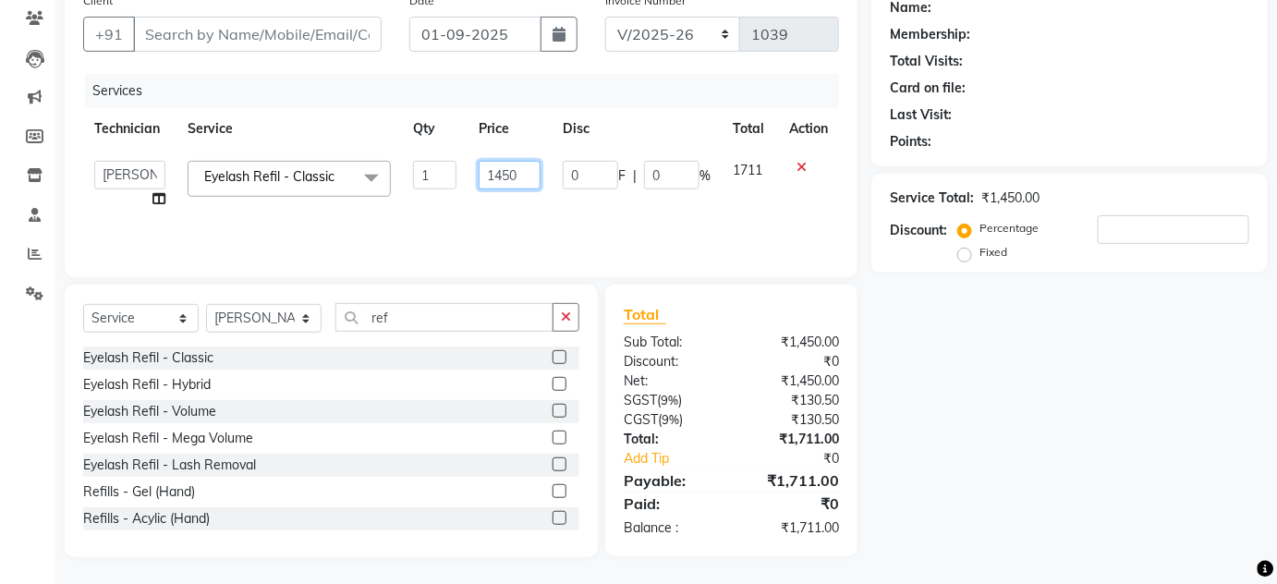
click at [516, 174] on input "1450" at bounding box center [510, 175] width 62 height 29
type input "1440"
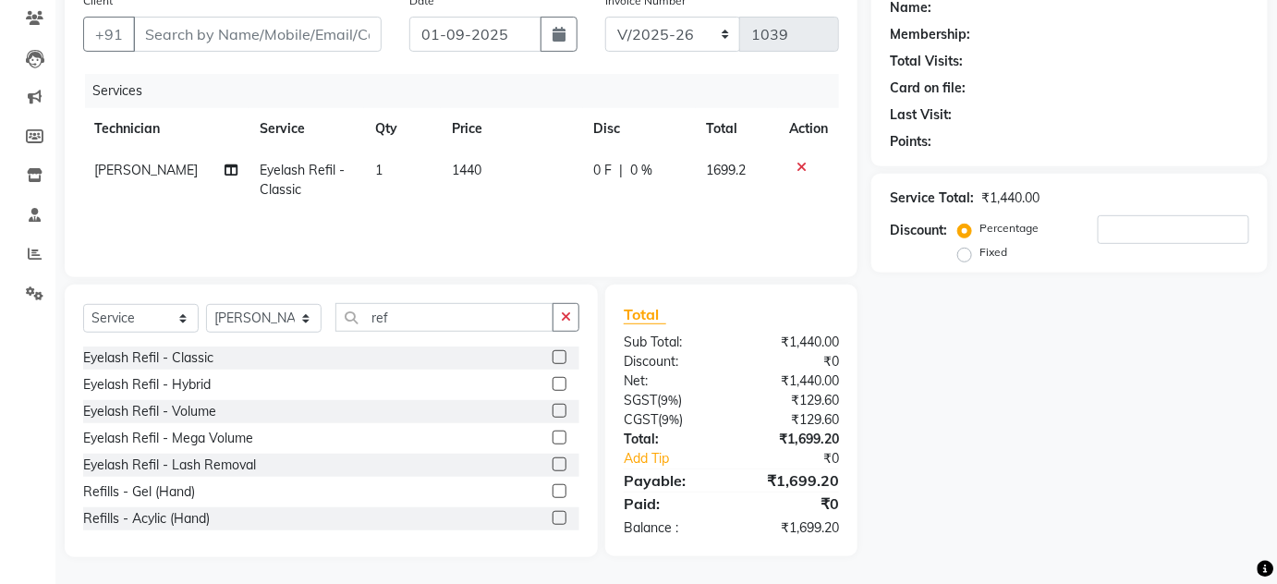
click at [973, 363] on div "Name: Membership: Total Visits: Card on file: Last Visit: Points: Service Total…" at bounding box center [1077, 270] width 410 height 574
click at [485, 162] on td "1440" at bounding box center [511, 180] width 141 height 61
select select "84501"
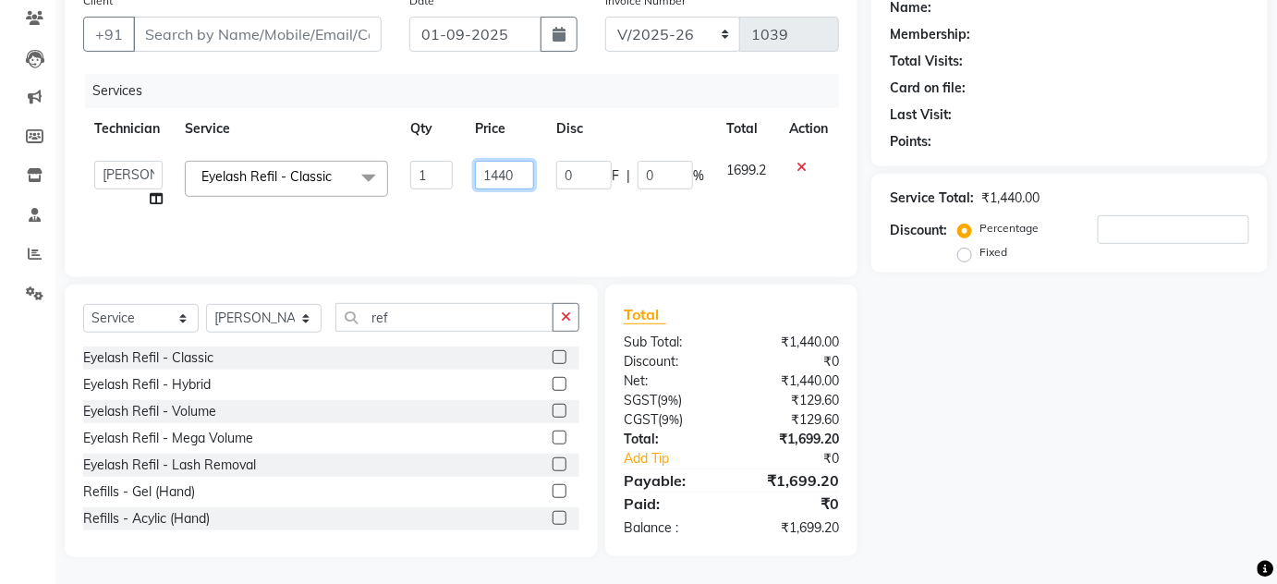
click at [516, 177] on input "1440" at bounding box center [504, 175] width 59 height 29
type input "1441"
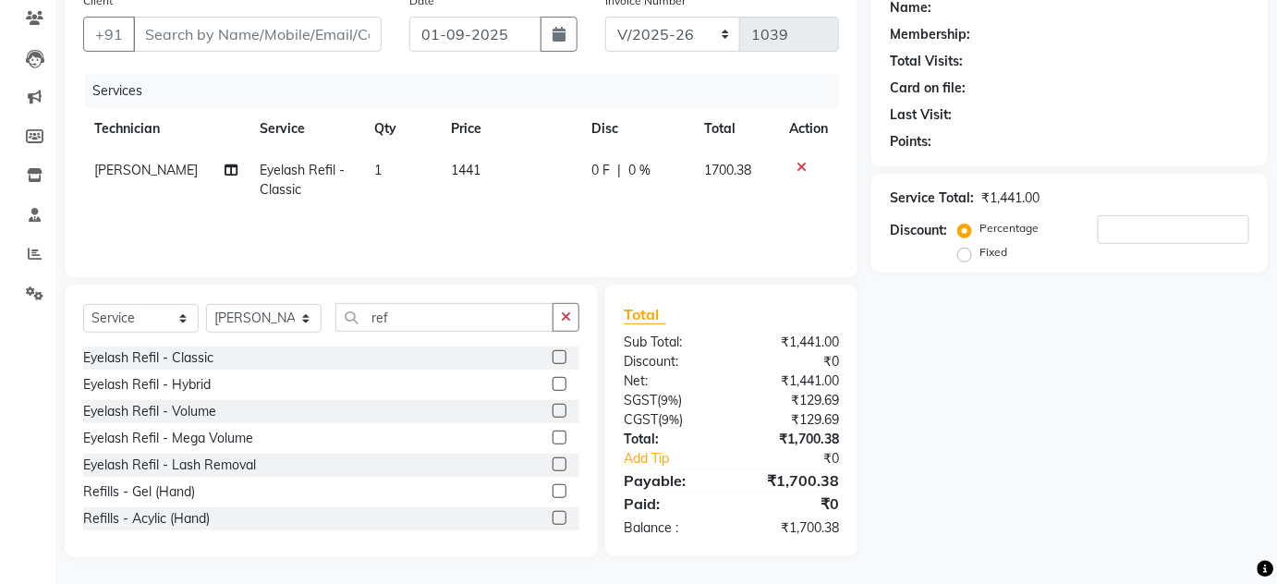
click at [1001, 425] on div "Name: Membership: Total Visits: Card on file: Last Visit: Points: Service Total…" at bounding box center [1077, 270] width 410 height 574
click at [281, 36] on input "Client" at bounding box center [257, 34] width 249 height 35
type input "h"
type input "0"
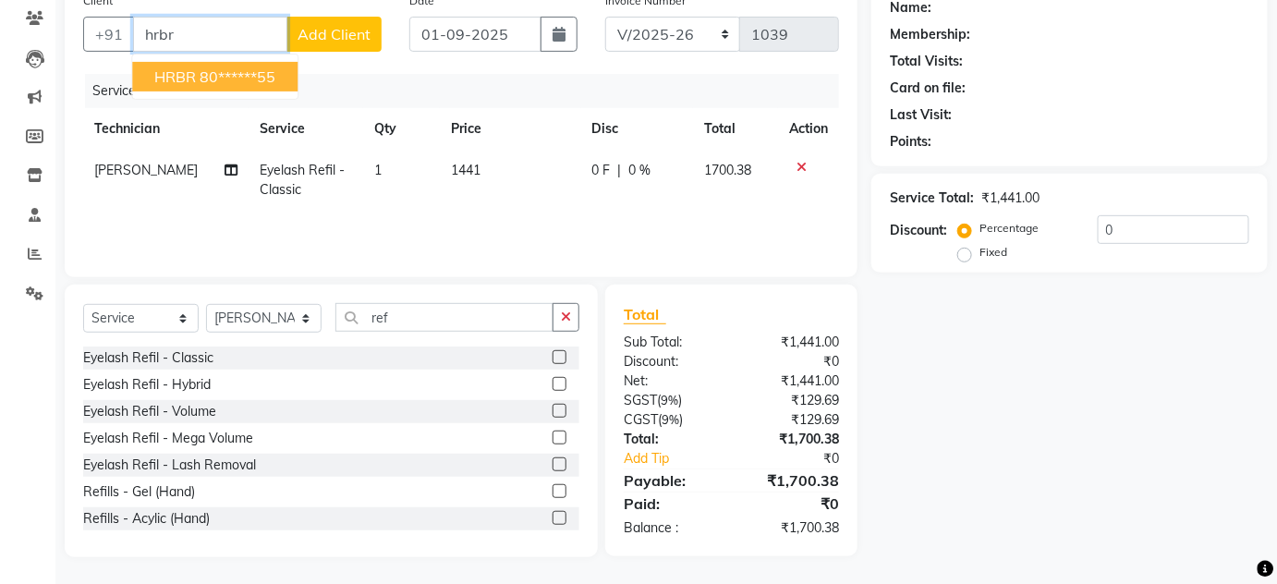
click at [255, 63] on button "HRBR 80******55" at bounding box center [214, 77] width 165 height 30
type input "80******55"
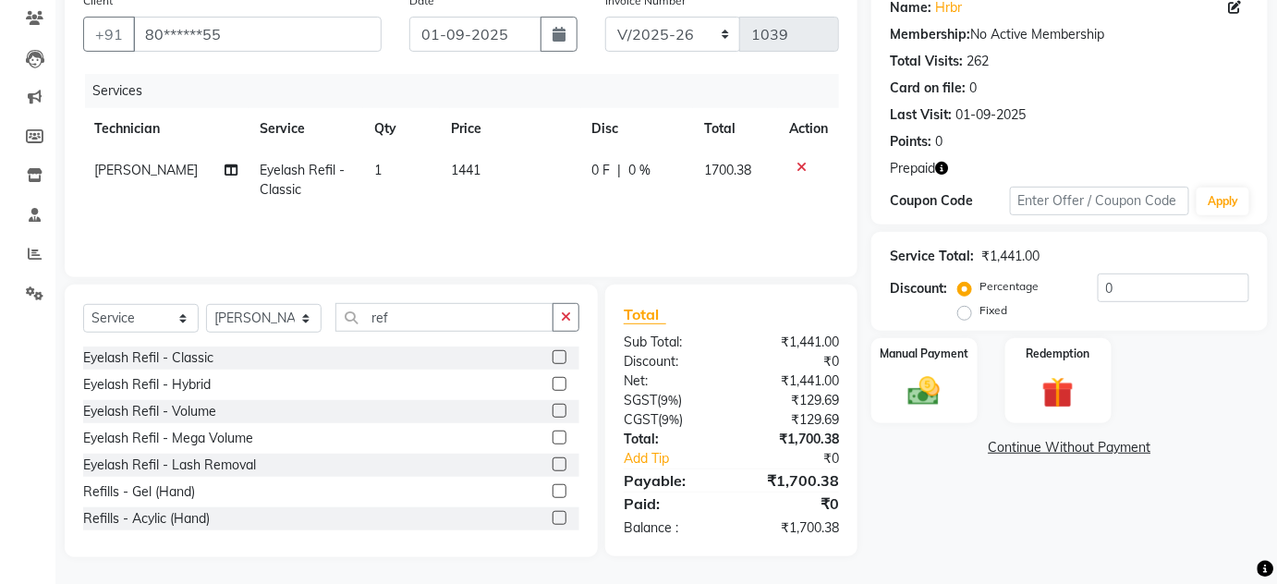
click at [940, 165] on icon "button" at bounding box center [941, 168] width 13 height 13
click at [934, 376] on img at bounding box center [925, 392] width 54 height 38
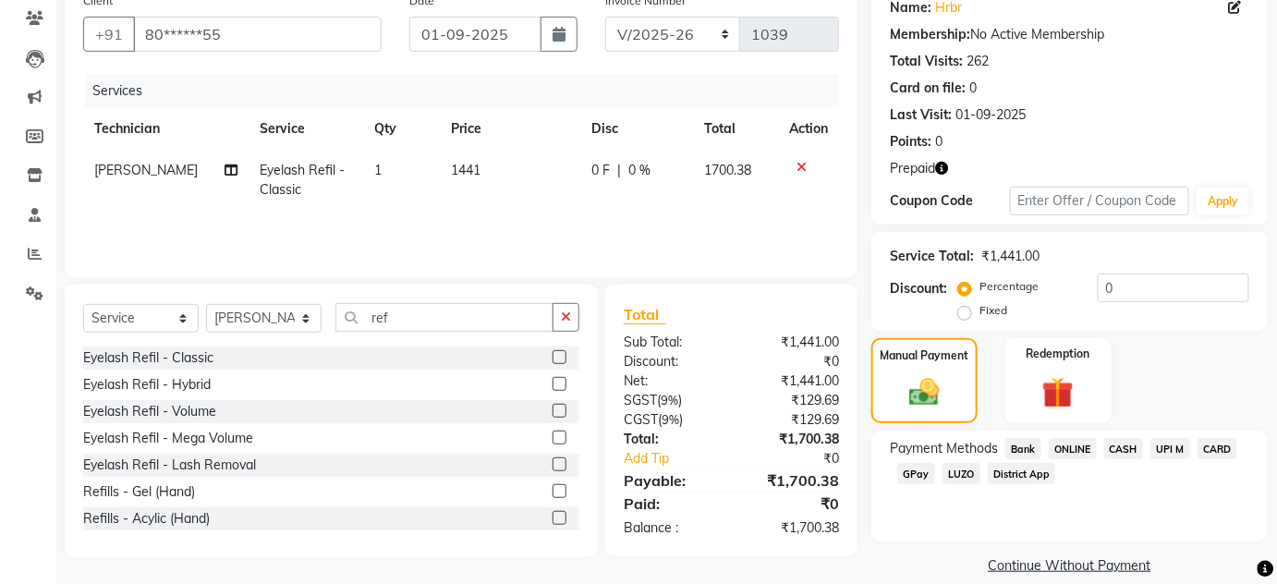
click at [1217, 447] on span "CARD" at bounding box center [1218, 448] width 40 height 21
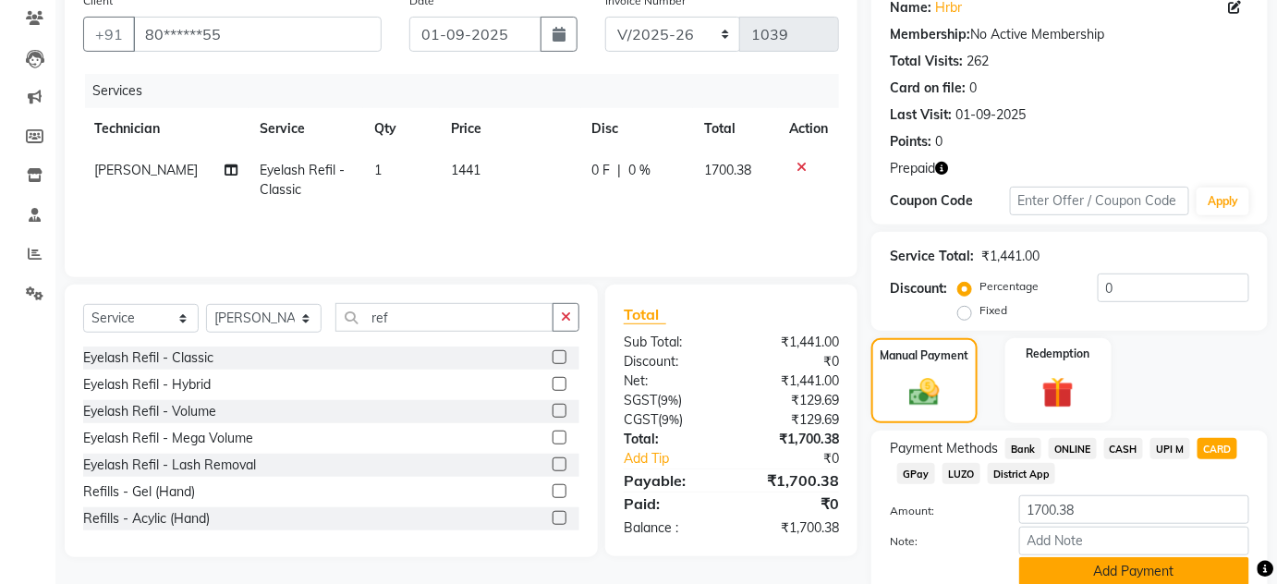
click at [1128, 561] on button "Add Payment" at bounding box center [1135, 571] width 230 height 29
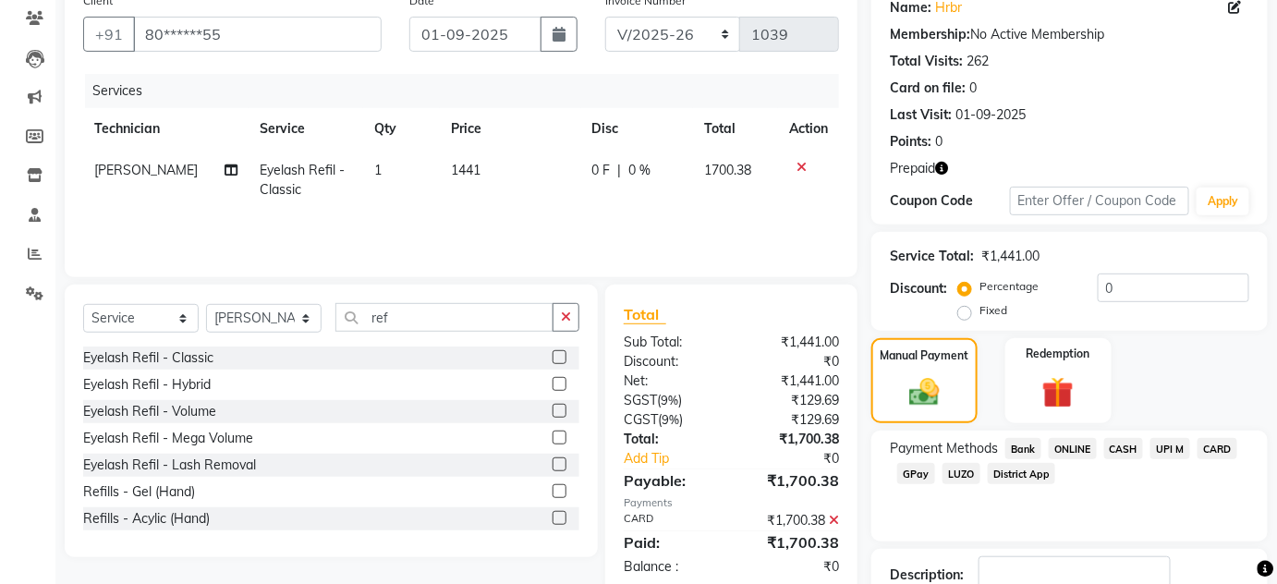
scroll to position [281, 0]
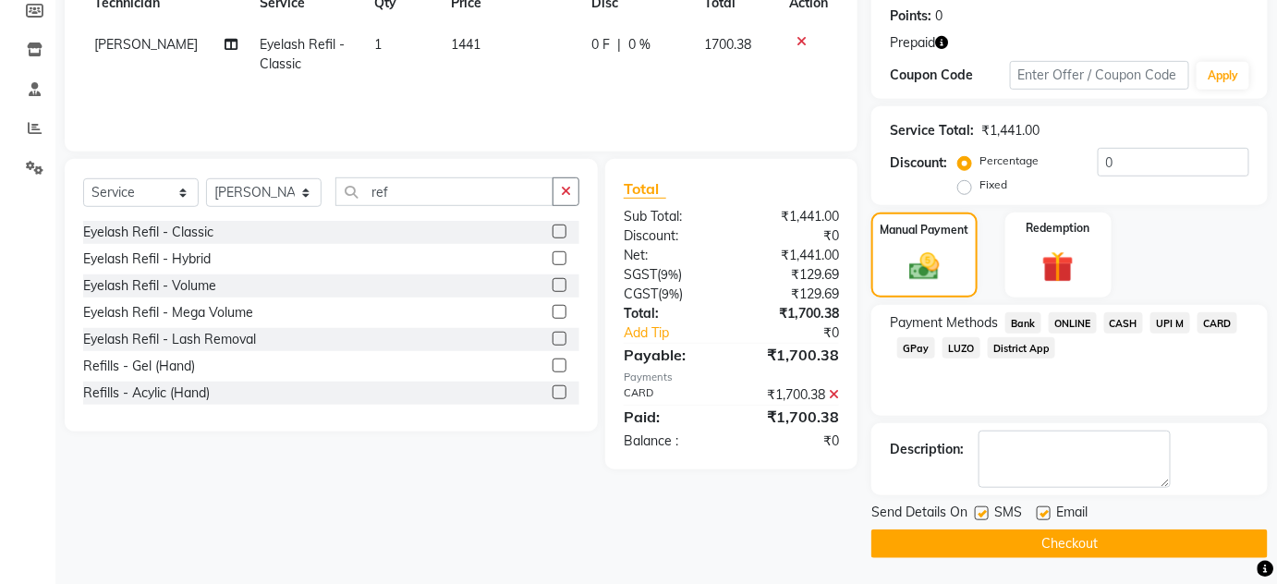
click at [1148, 542] on button "Checkout" at bounding box center [1070, 544] width 397 height 29
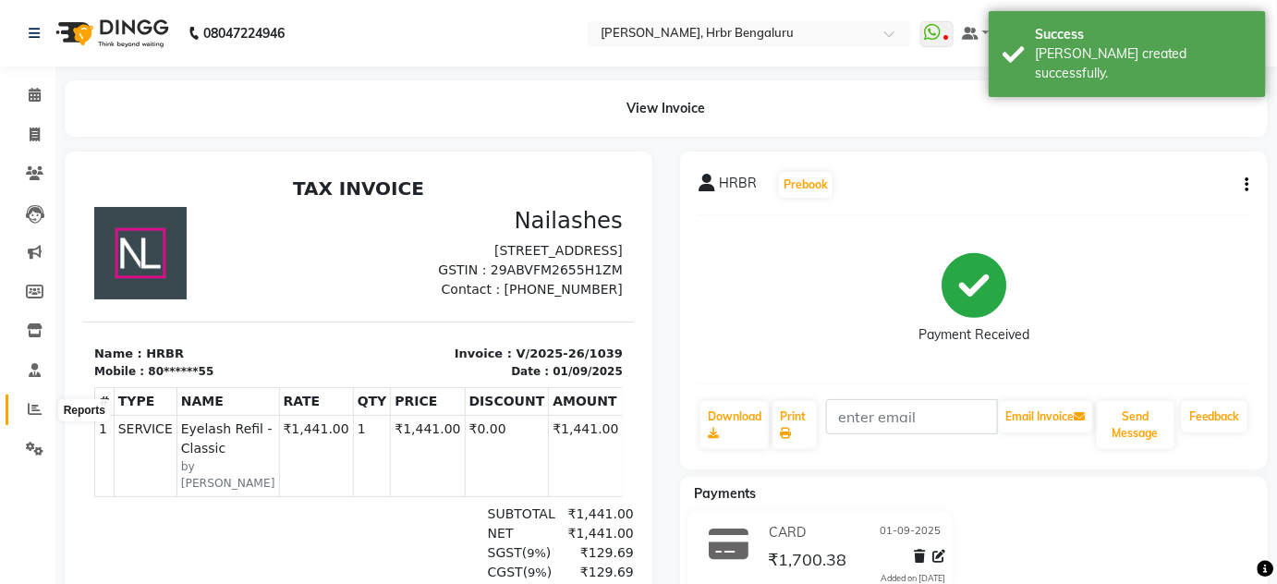
click at [31, 415] on icon at bounding box center [35, 409] width 14 height 14
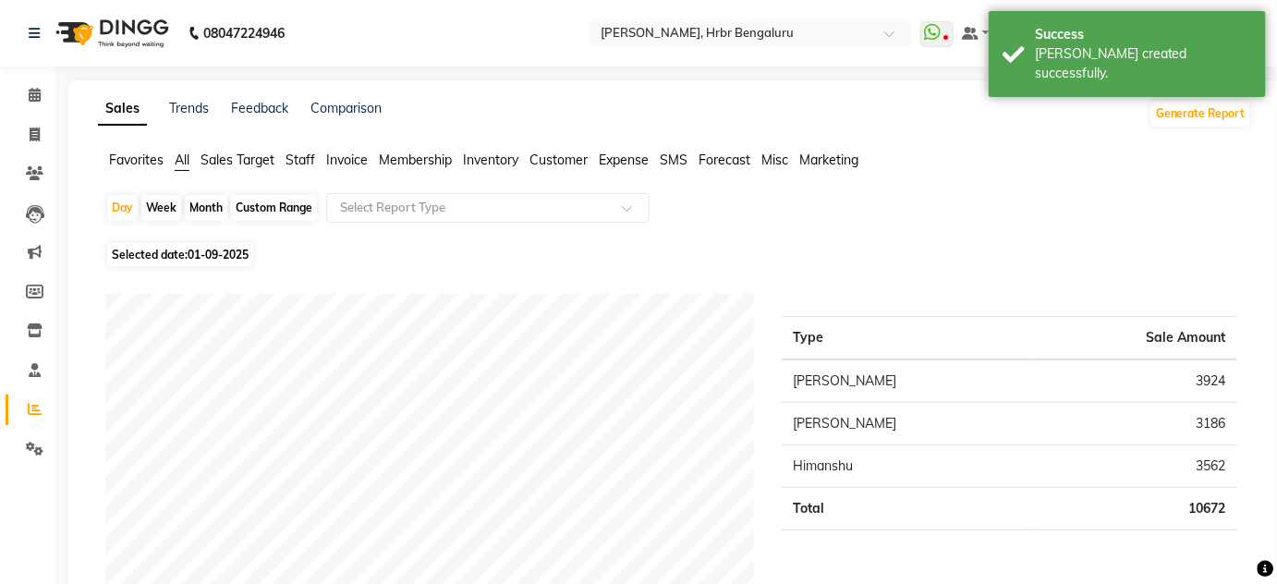
click at [346, 159] on span "Invoice" at bounding box center [347, 160] width 42 height 17
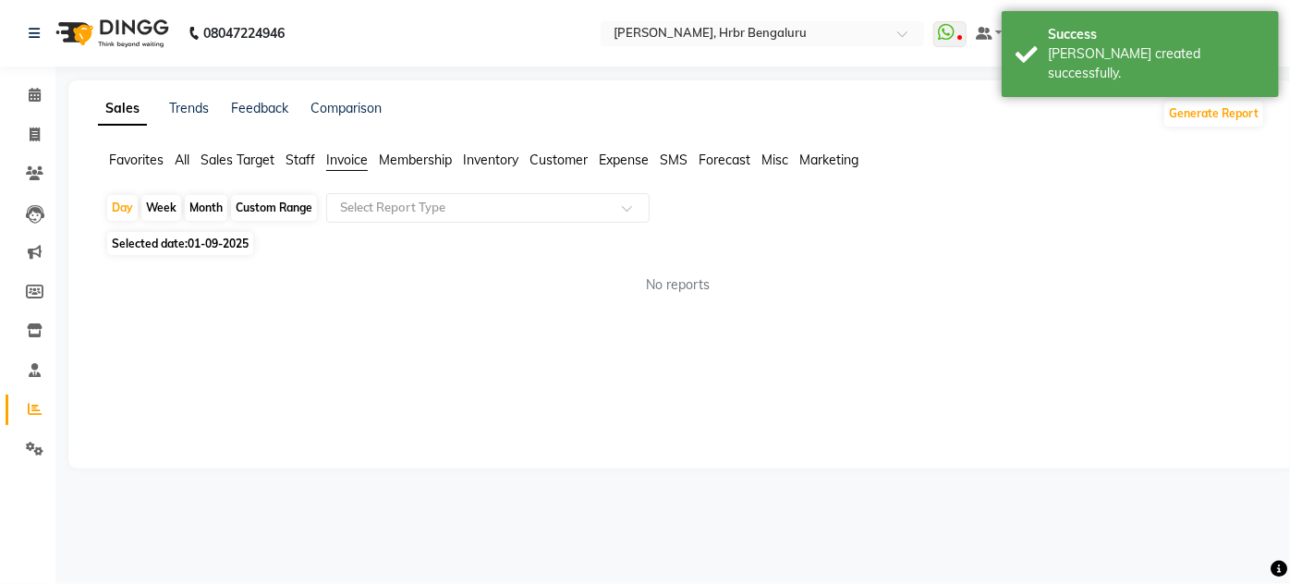
click at [302, 162] on span "Staff" at bounding box center [301, 160] width 30 height 17
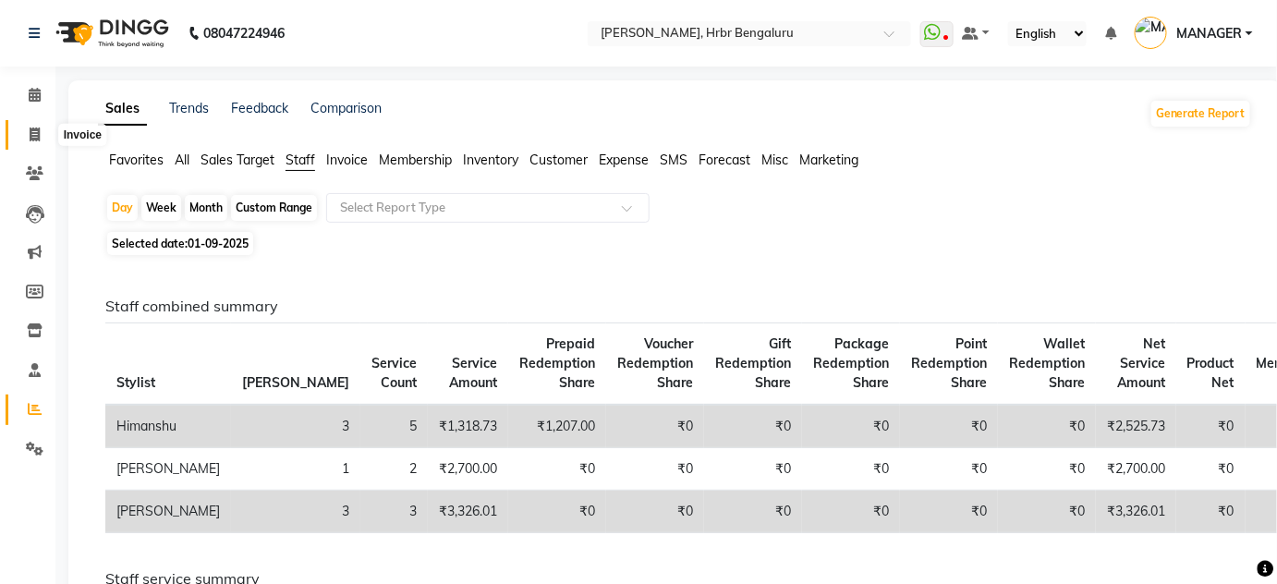
click at [30, 131] on icon at bounding box center [35, 135] width 10 height 14
select select "3771"
select select "service"
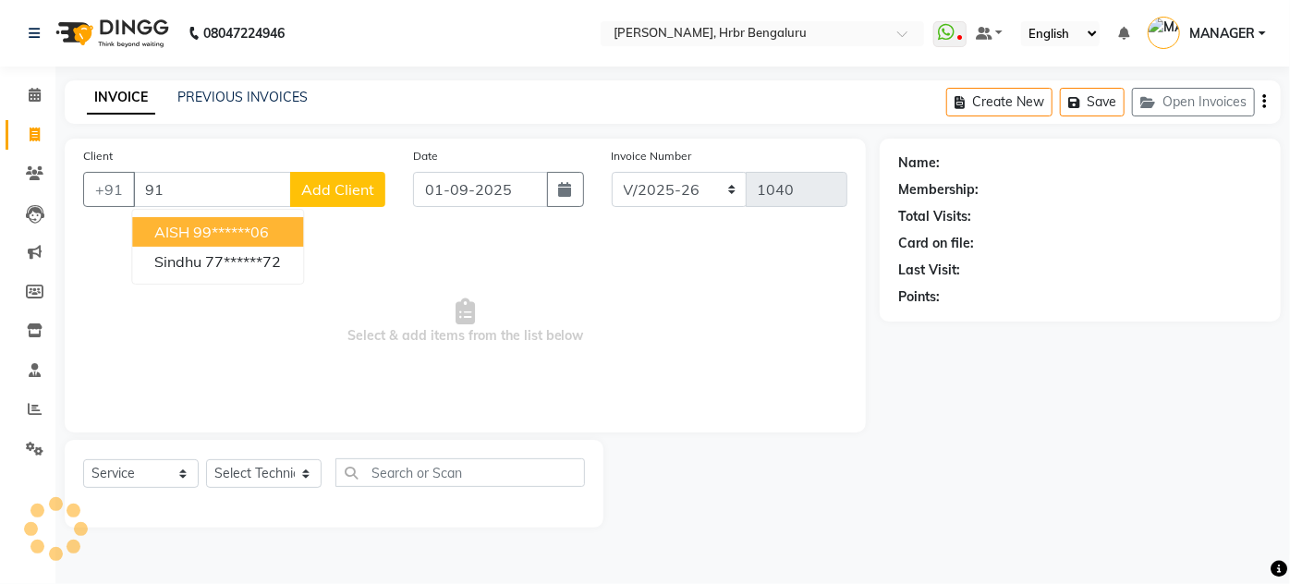
type input "9"
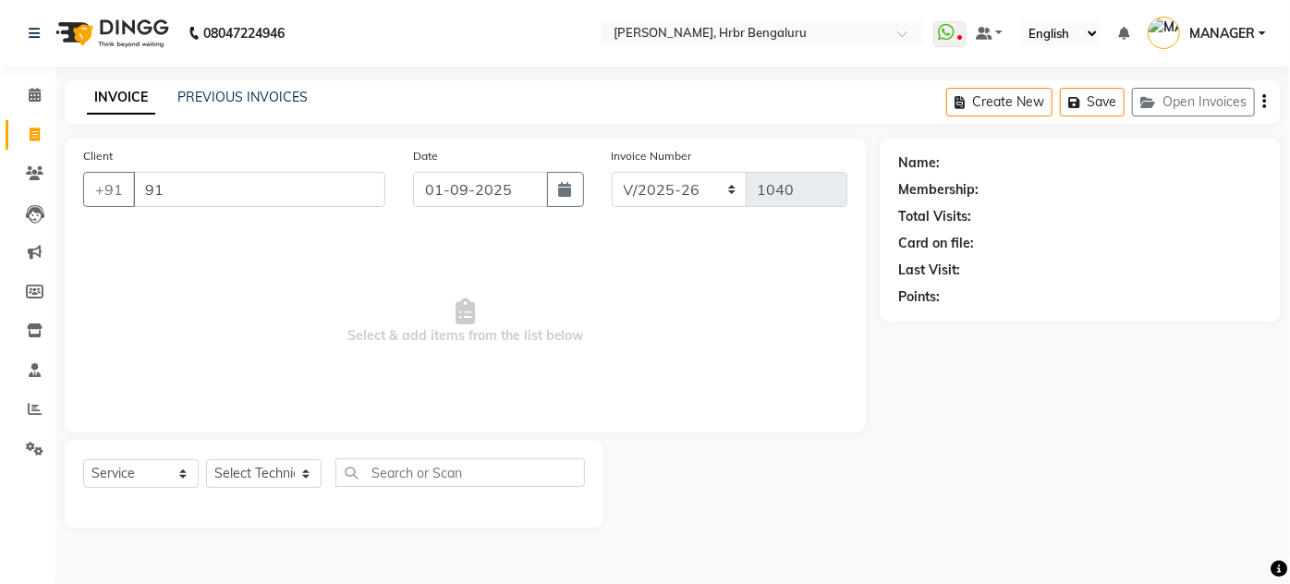
type input "9"
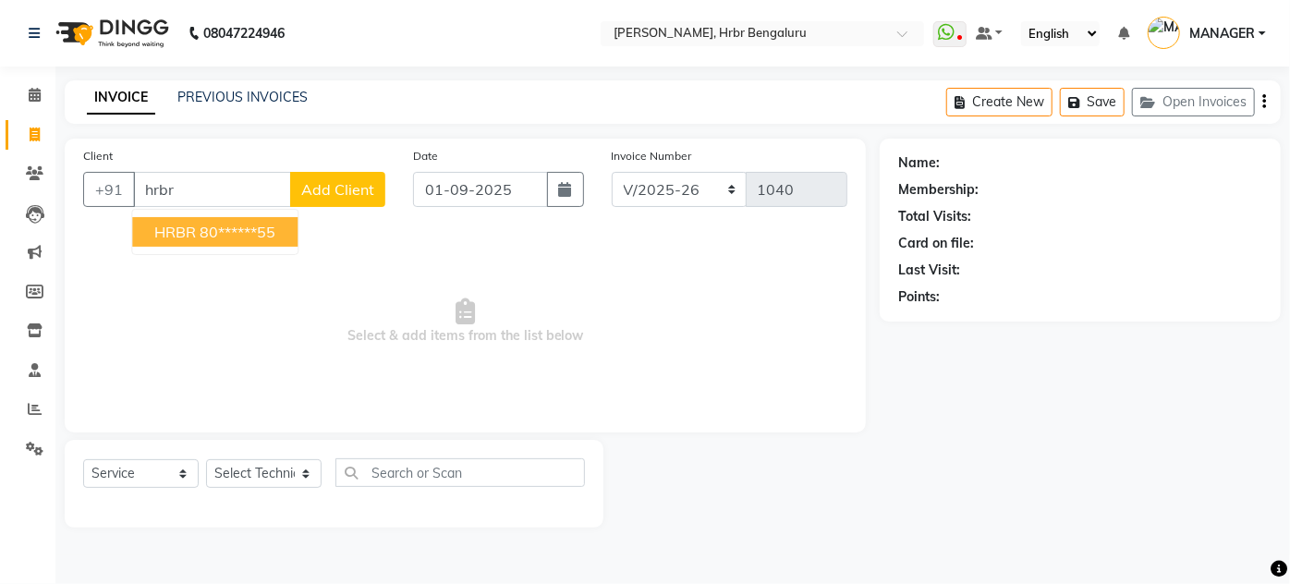
click at [251, 238] on ngb-highlight "80******55" at bounding box center [238, 232] width 76 height 18
type input "80******55"
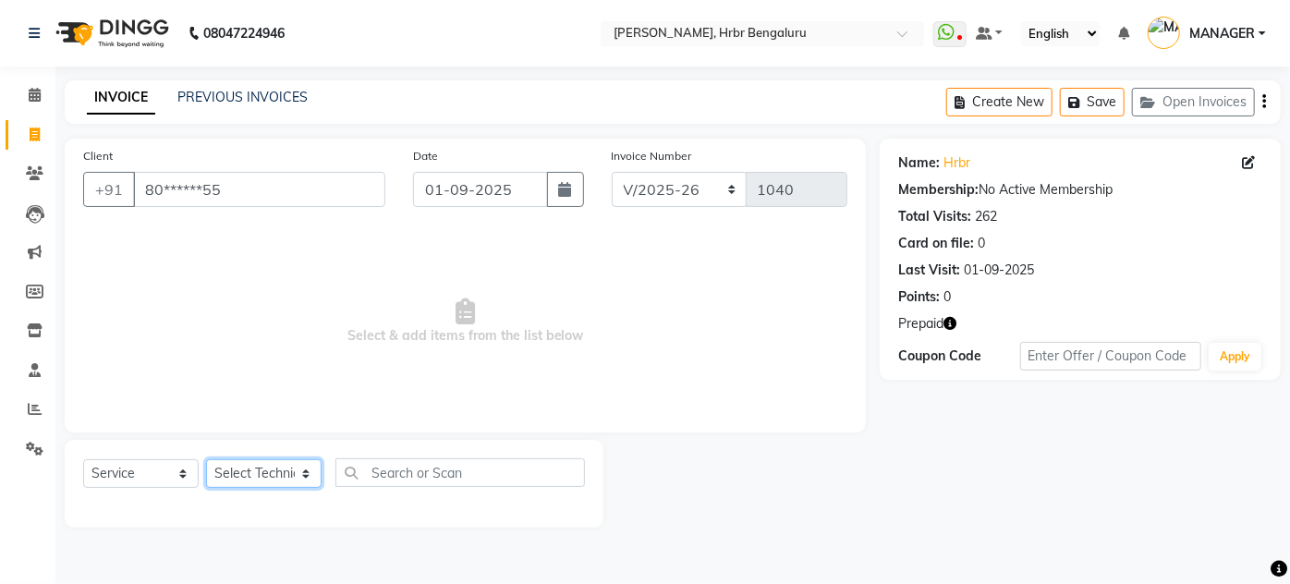
click at [268, 470] on select "Select Technician [PERSON_NAME] [PERSON_NAME] MANAGER [PERSON_NAME]" at bounding box center [264, 473] width 116 height 29
select select "82748"
click at [206, 459] on select "Select Technician [PERSON_NAME] [PERSON_NAME] MANAGER [PERSON_NAME]" at bounding box center [264, 473] width 116 height 29
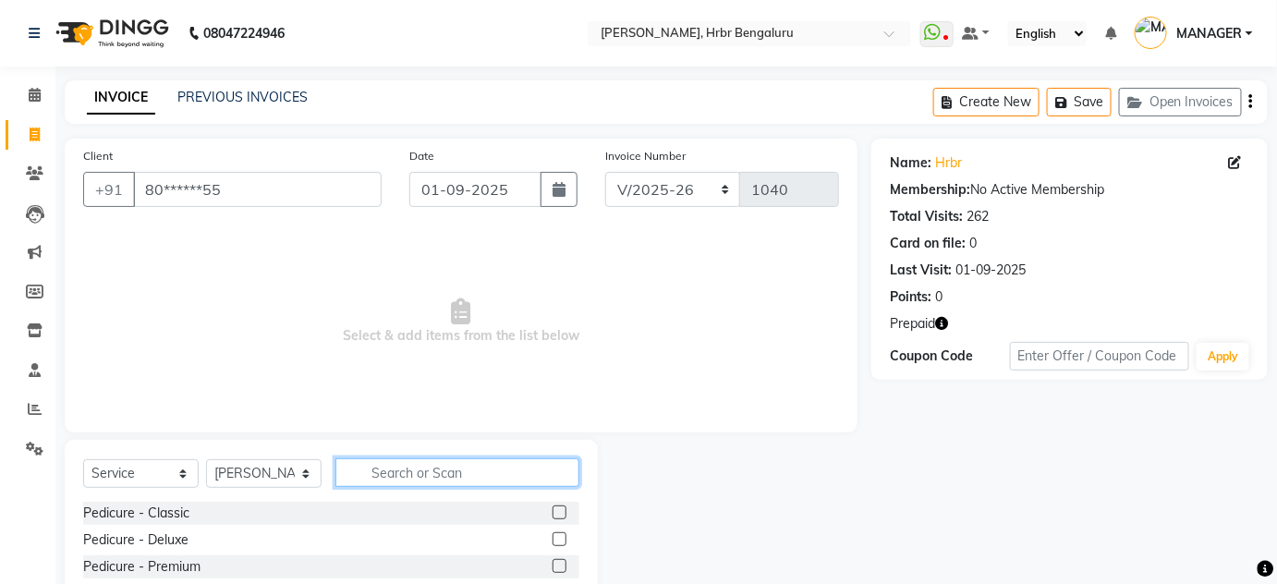
click at [409, 471] on input "text" at bounding box center [458, 472] width 244 height 29
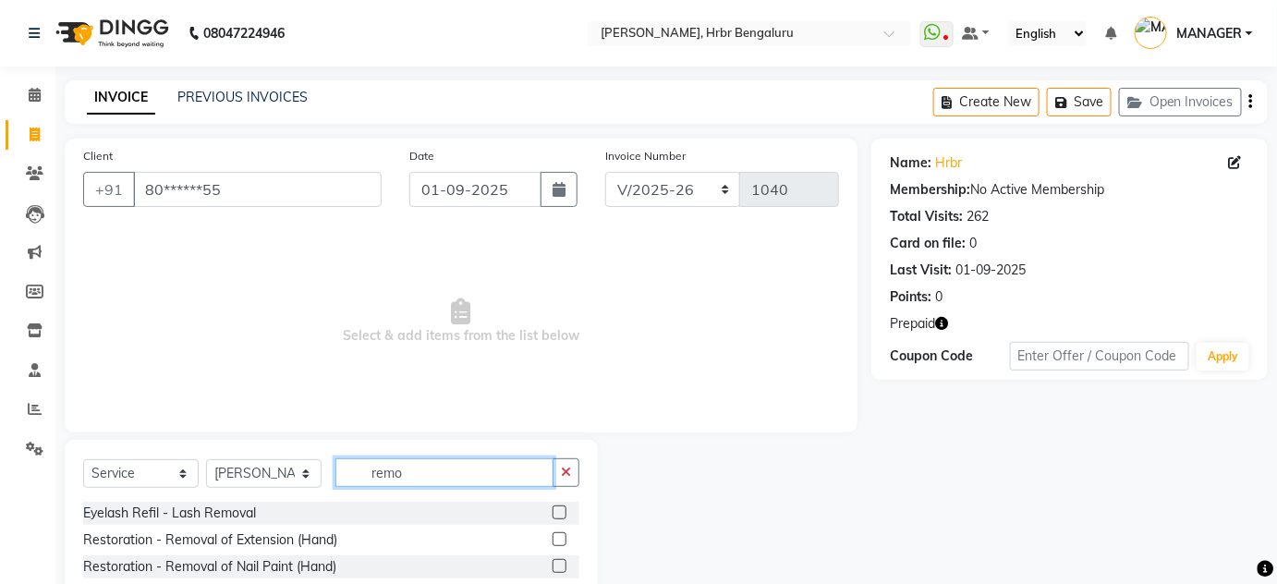
type input "remo"
click at [553, 568] on label at bounding box center [560, 566] width 14 height 14
click at [553, 568] on input "checkbox" at bounding box center [559, 567] width 12 height 12
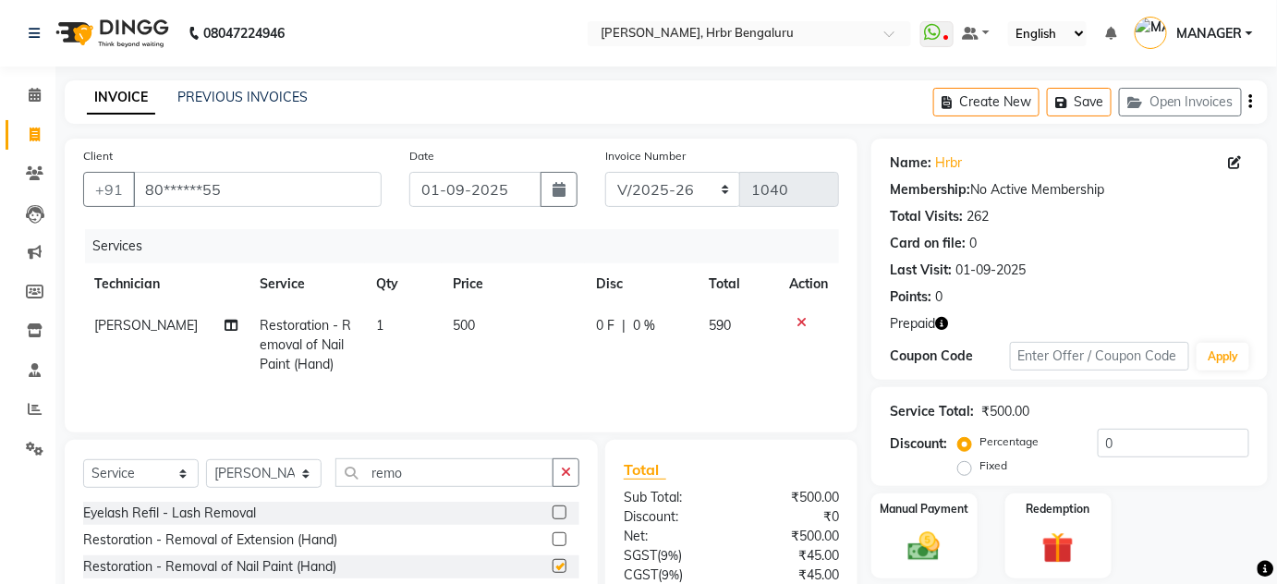
checkbox input "false"
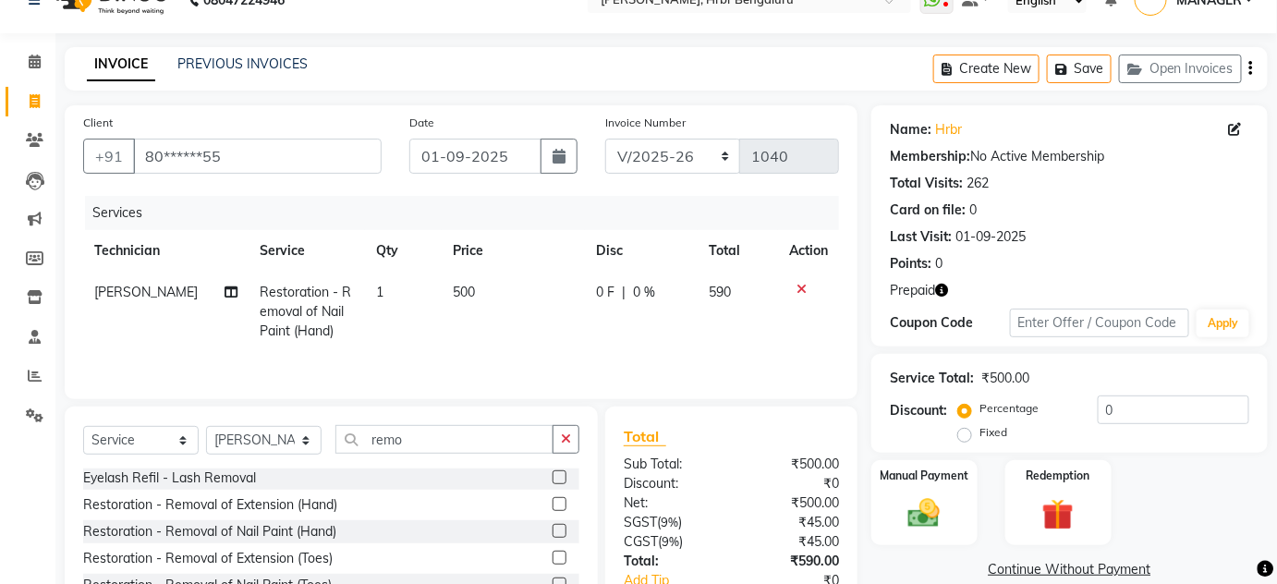
click at [553, 557] on label at bounding box center [560, 558] width 14 height 14
click at [553, 557] on input "checkbox" at bounding box center [559, 559] width 12 height 12
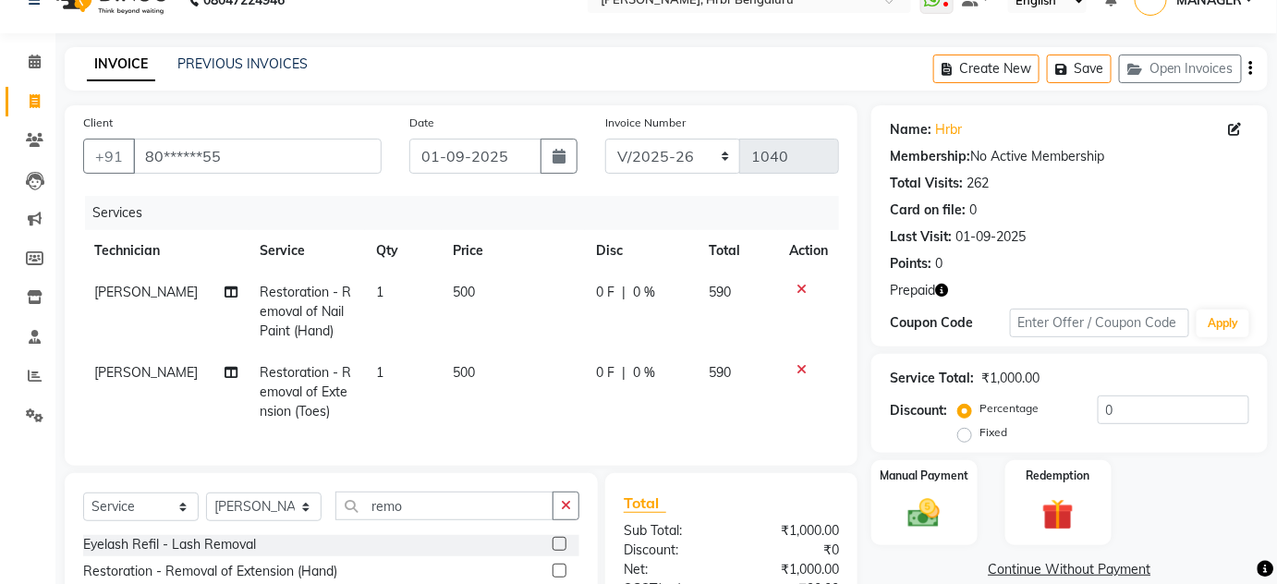
checkbox input "false"
click at [463, 361] on td "500" at bounding box center [513, 392] width 142 height 80
select select "82748"
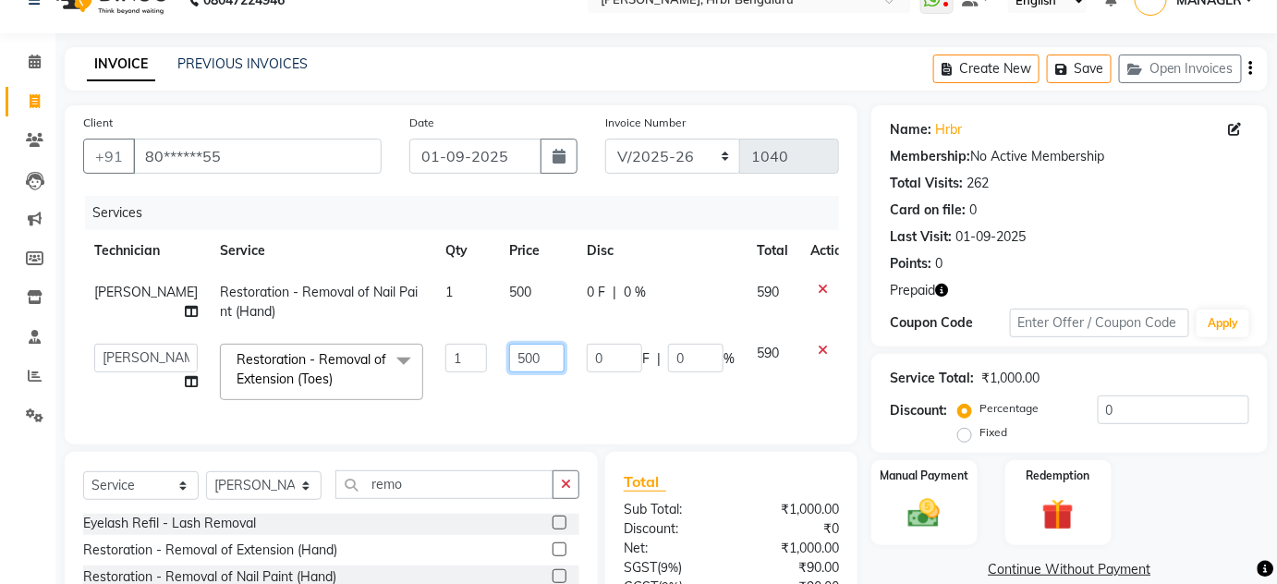
click at [519, 360] on input "500" at bounding box center [536, 358] width 55 height 29
type input "5"
type input "0"
type input "300"
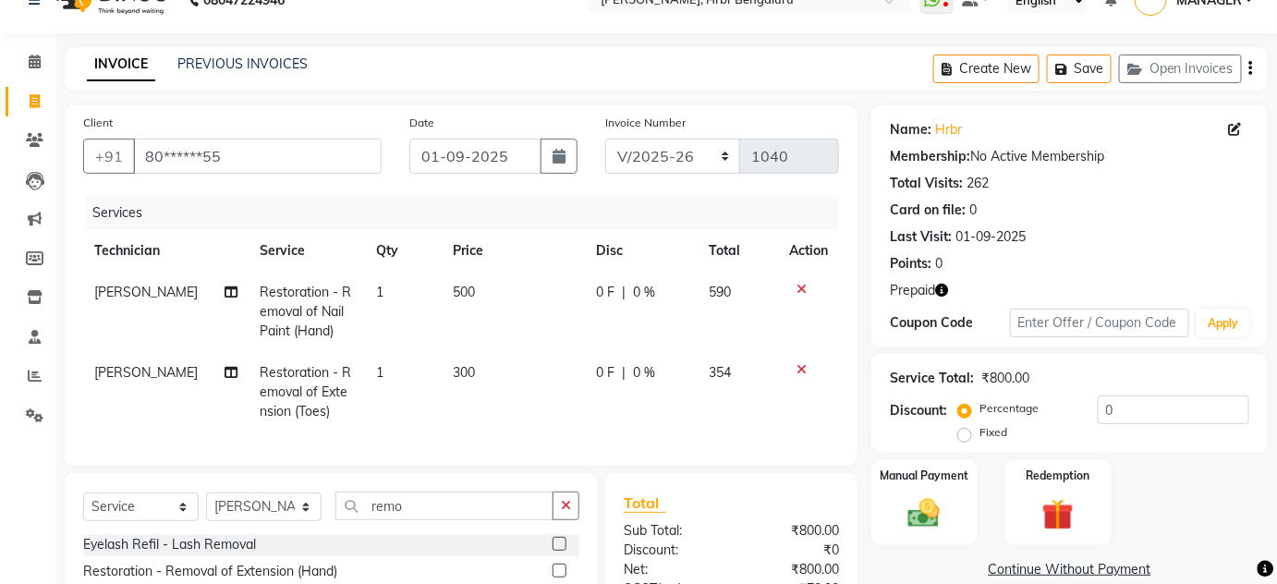
click at [508, 290] on td "500" at bounding box center [513, 312] width 142 height 80
select select "82748"
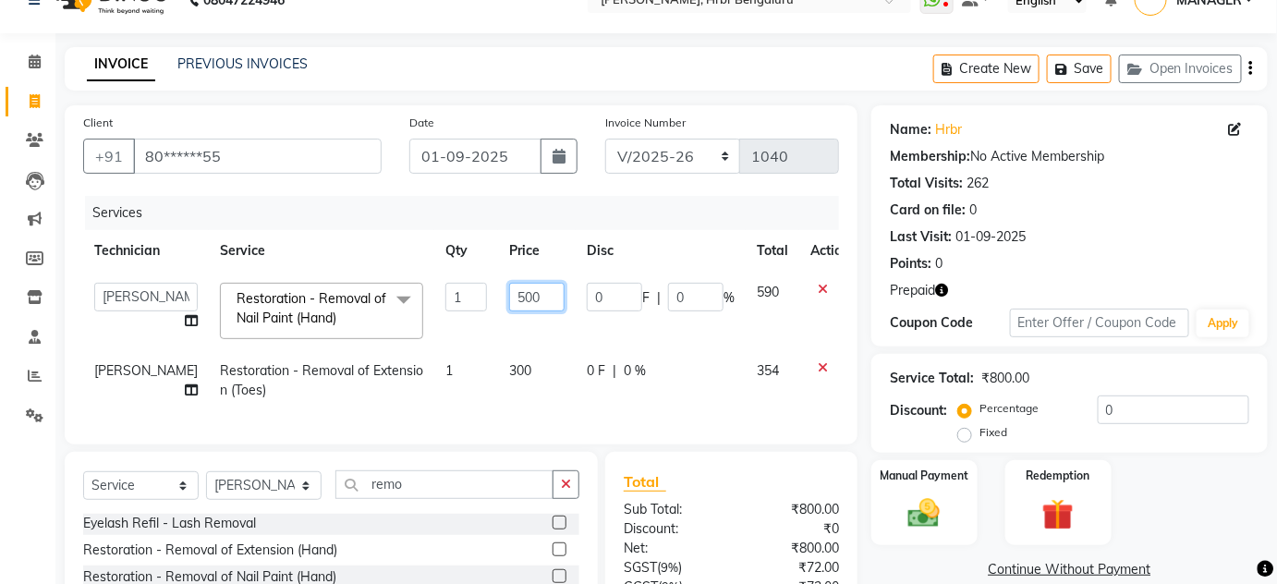
click at [512, 290] on input "500" at bounding box center [536, 297] width 55 height 29
type input "5"
type input "300"
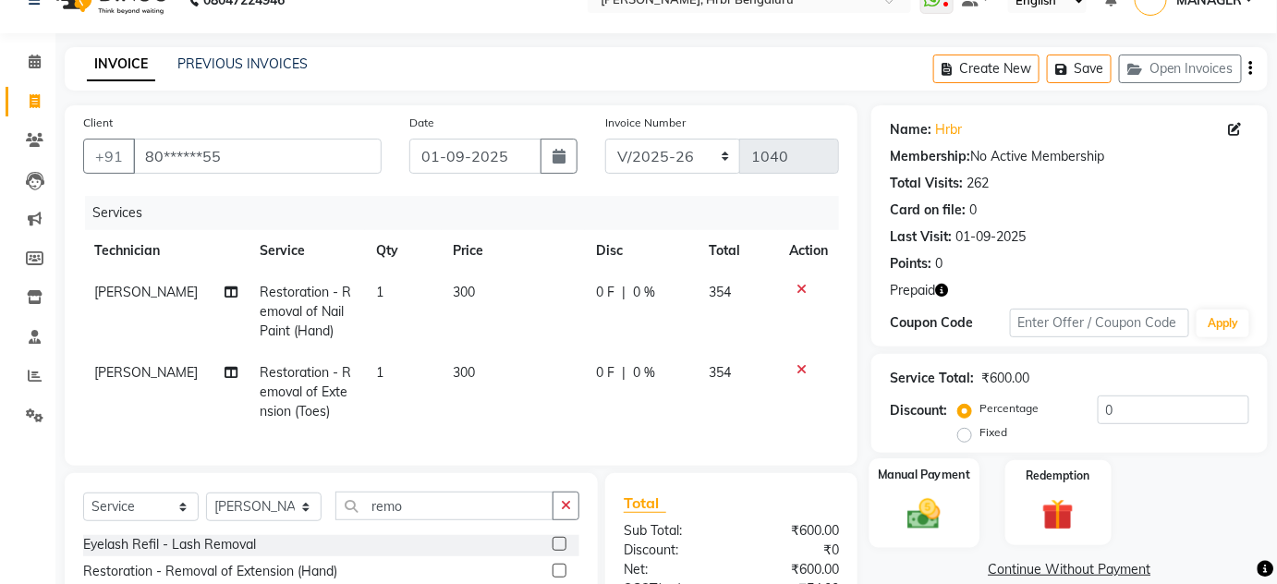
click at [941, 495] on img at bounding box center [925, 514] width 54 height 38
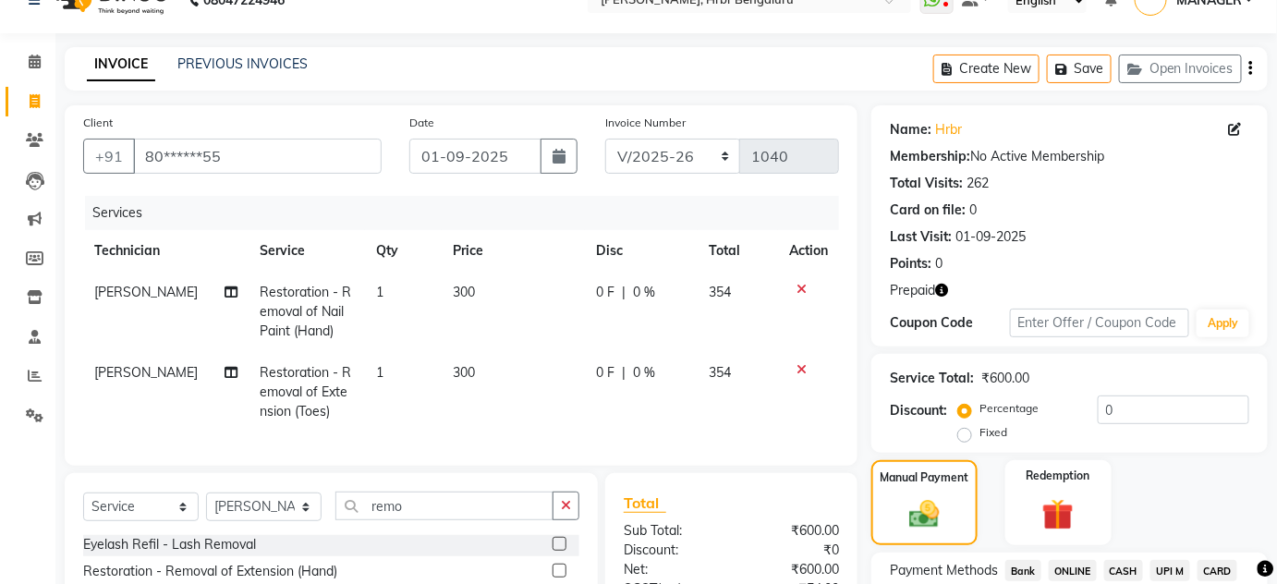
click at [1081, 569] on span "ONLINE" at bounding box center [1073, 570] width 48 height 21
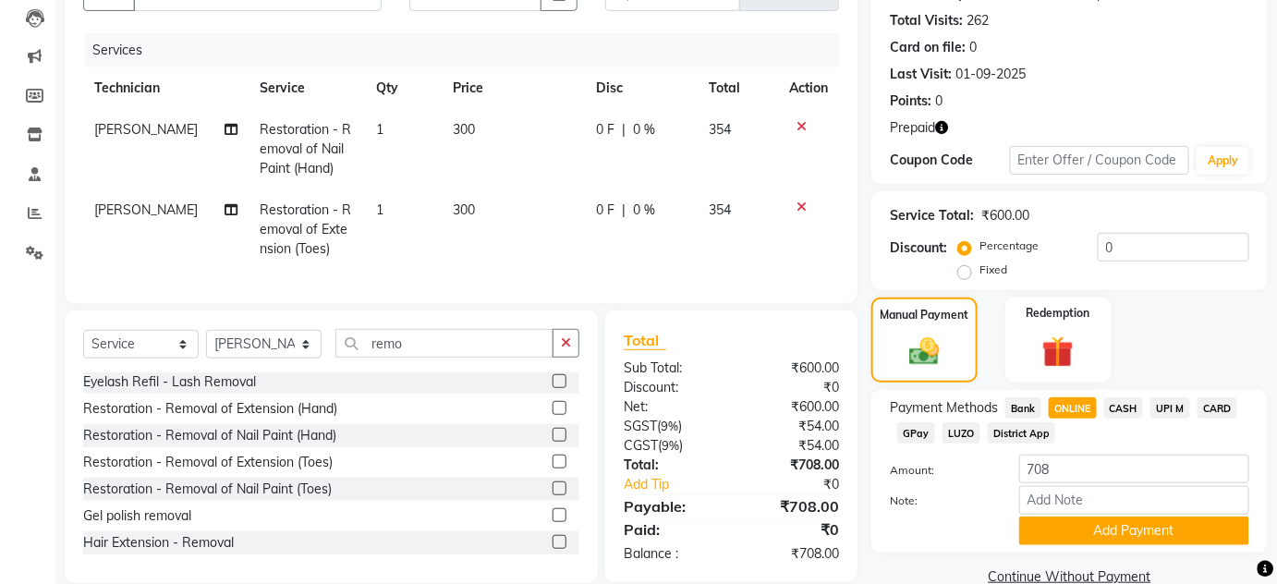
scroll to position [235, 0]
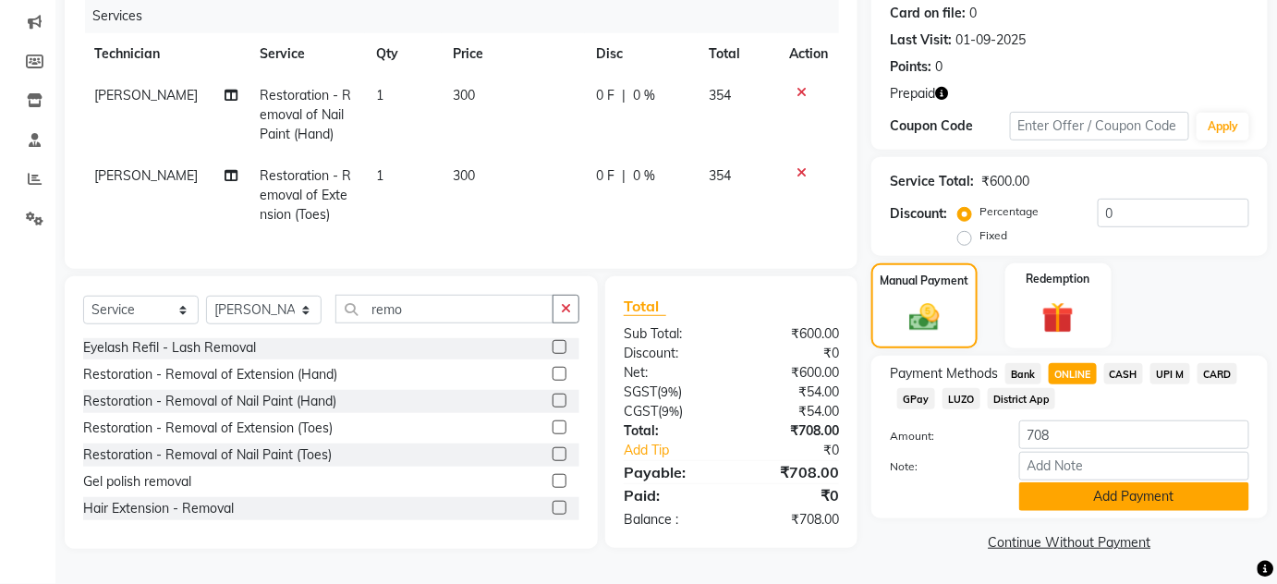
click at [1131, 495] on button "Add Payment" at bounding box center [1135, 496] width 230 height 29
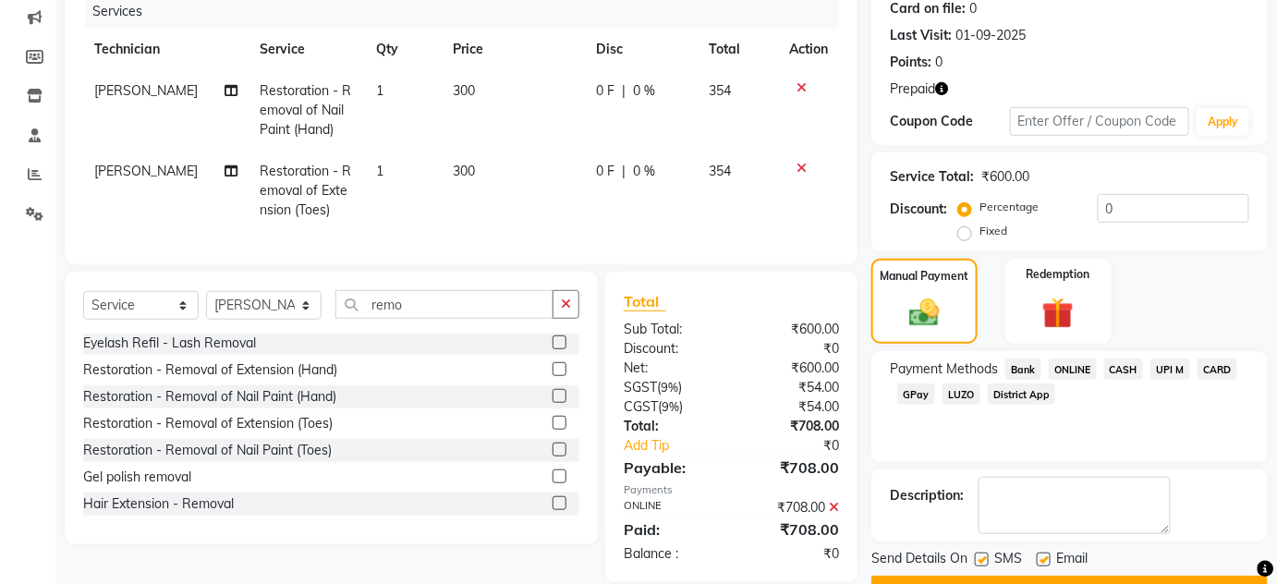
click at [1085, 578] on button "Checkout" at bounding box center [1070, 590] width 397 height 29
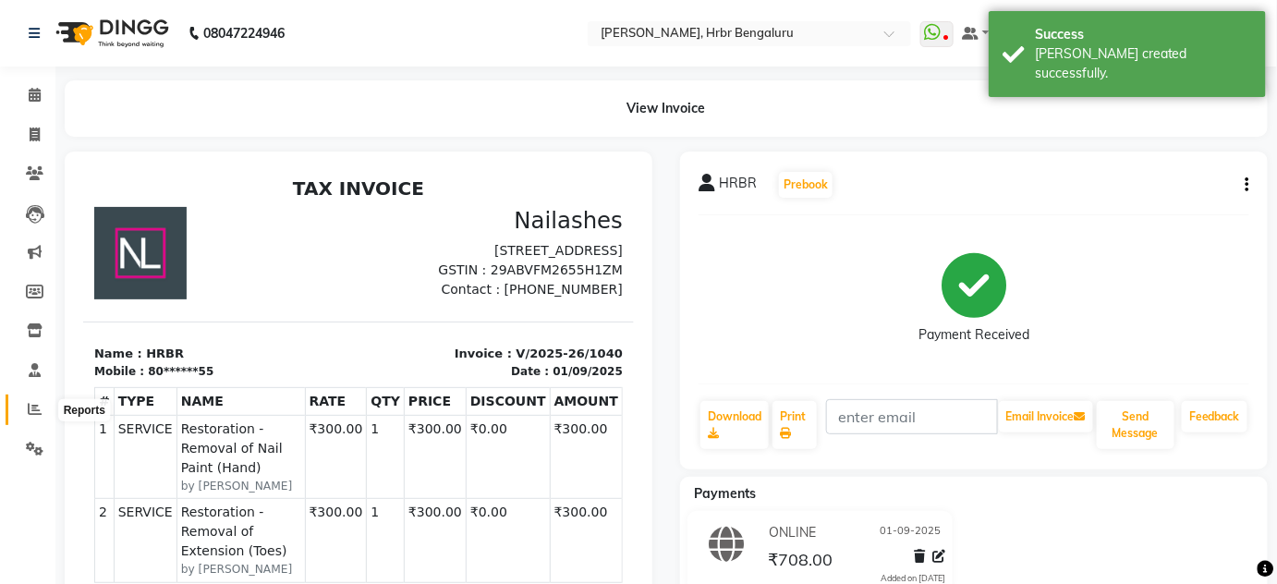
click at [34, 406] on icon at bounding box center [35, 409] width 14 height 14
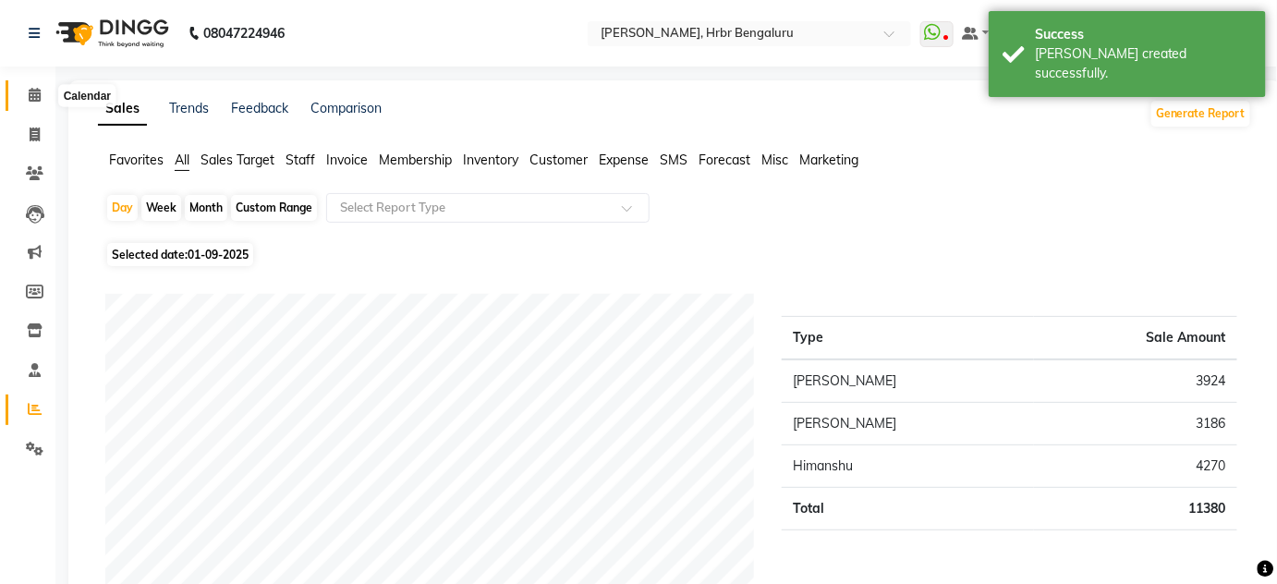
click at [27, 91] on span at bounding box center [34, 95] width 32 height 21
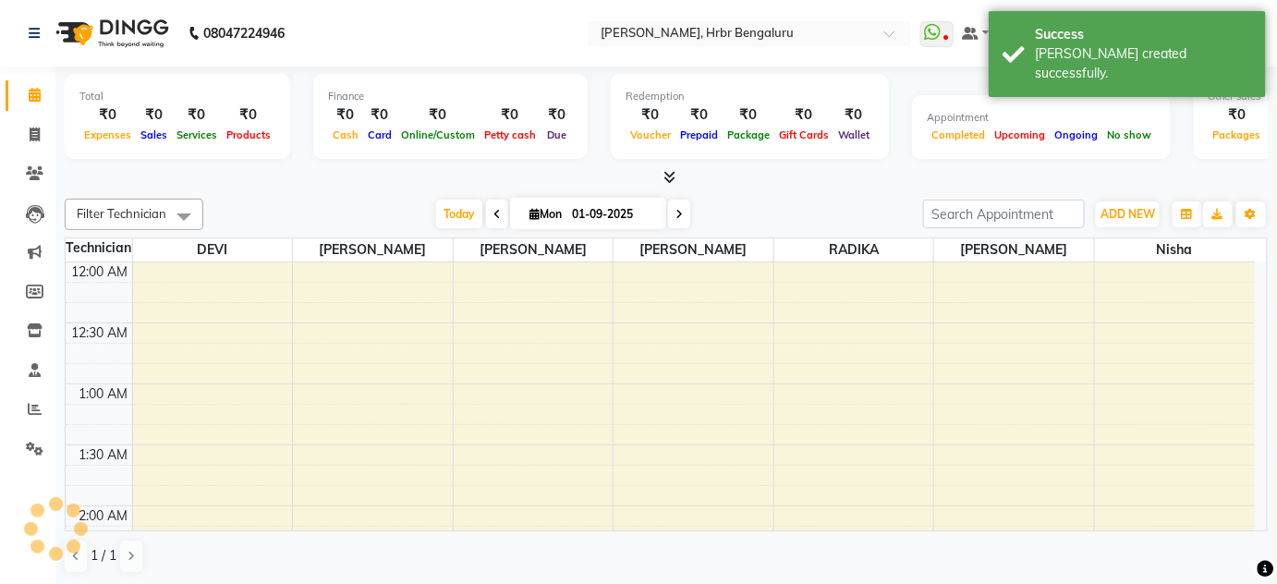
scroll to position [724, 0]
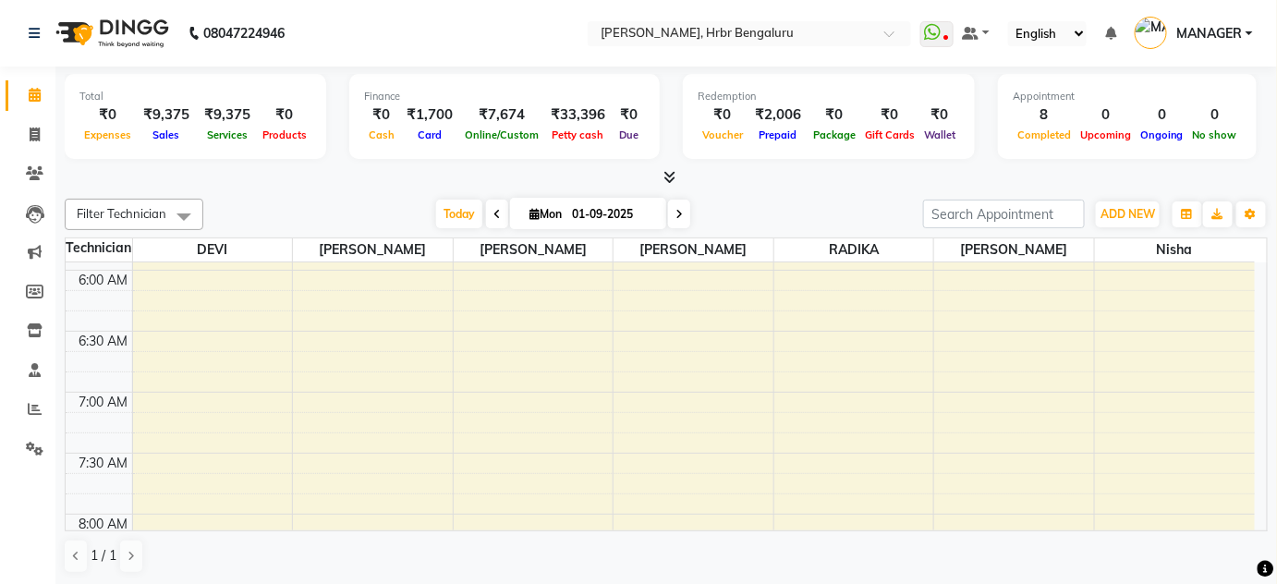
click at [675, 174] on icon at bounding box center [671, 177] width 12 height 14
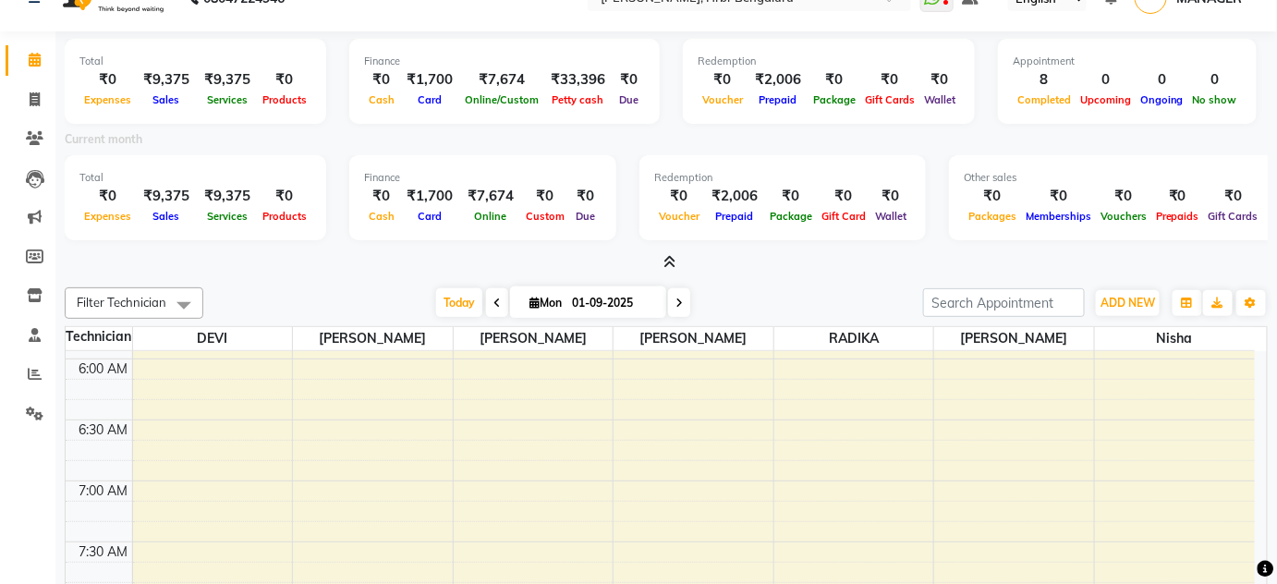
scroll to position [31, 0]
